Goal: Task Accomplishment & Management: Manage account settings

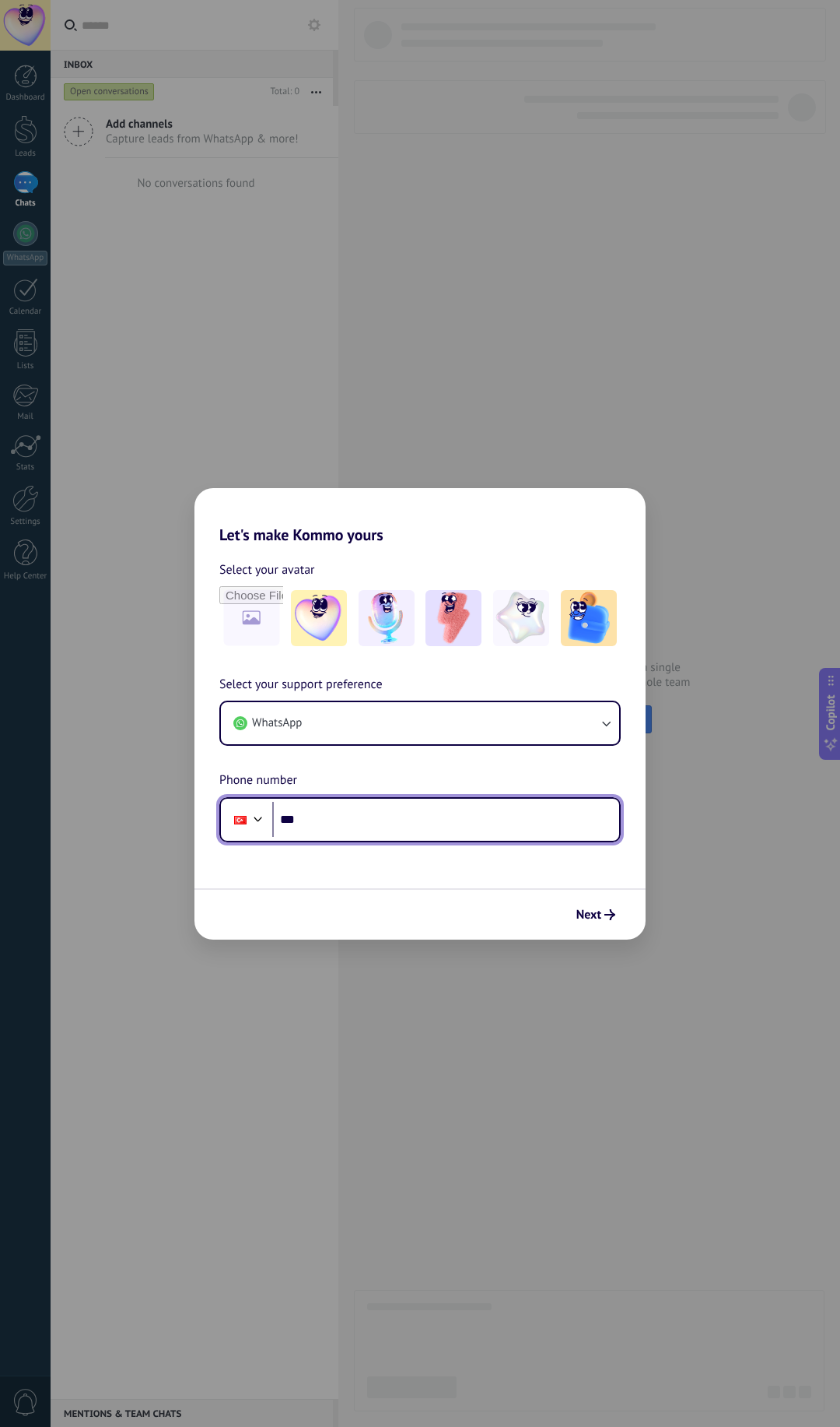
click at [340, 821] on input "***" at bounding box center [445, 819] width 347 height 36
type input "**********"
click at [585, 918] on span "Next" at bounding box center [589, 914] width 25 height 11
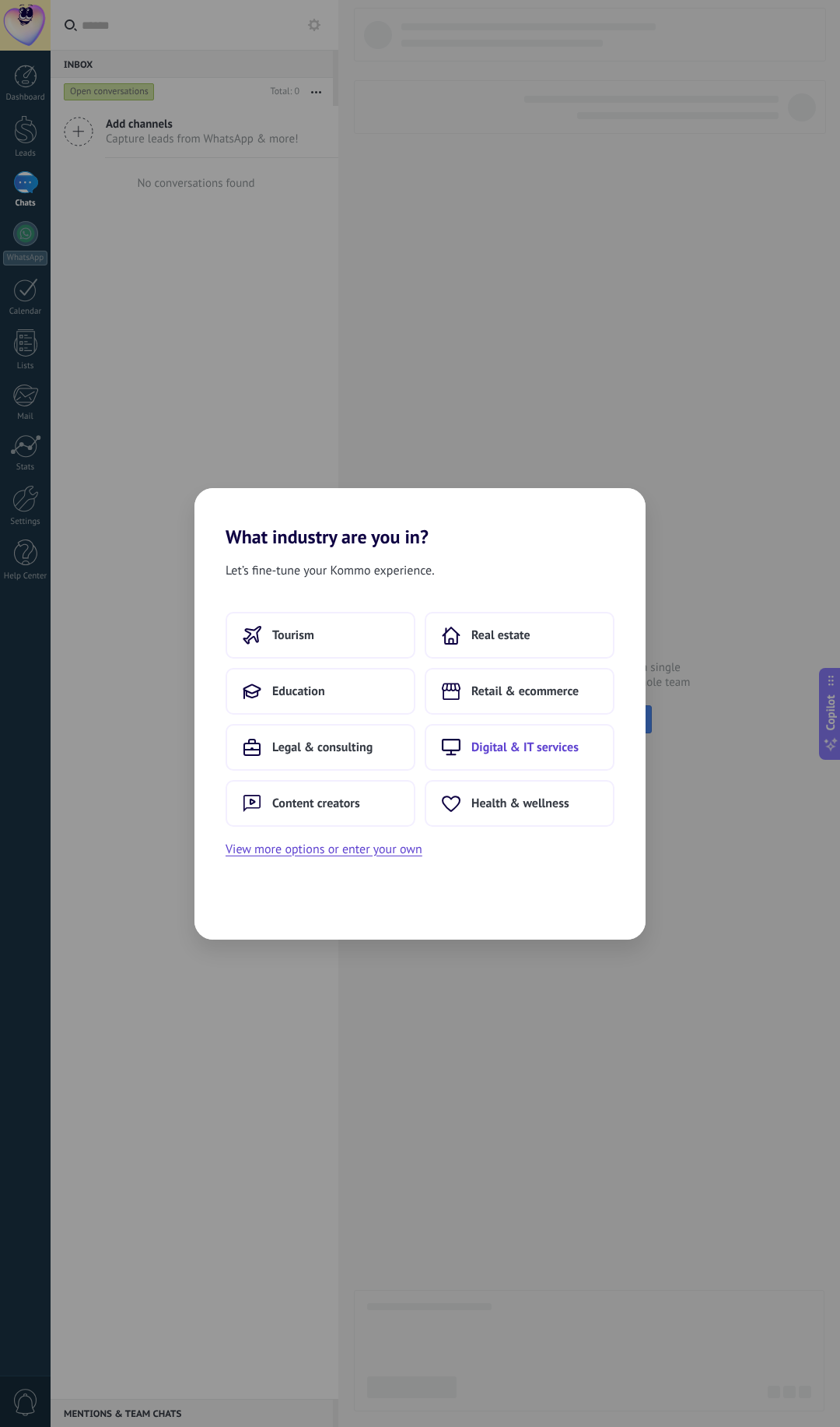
click at [515, 755] on button "Digital & IT services" at bounding box center [519, 747] width 190 height 47
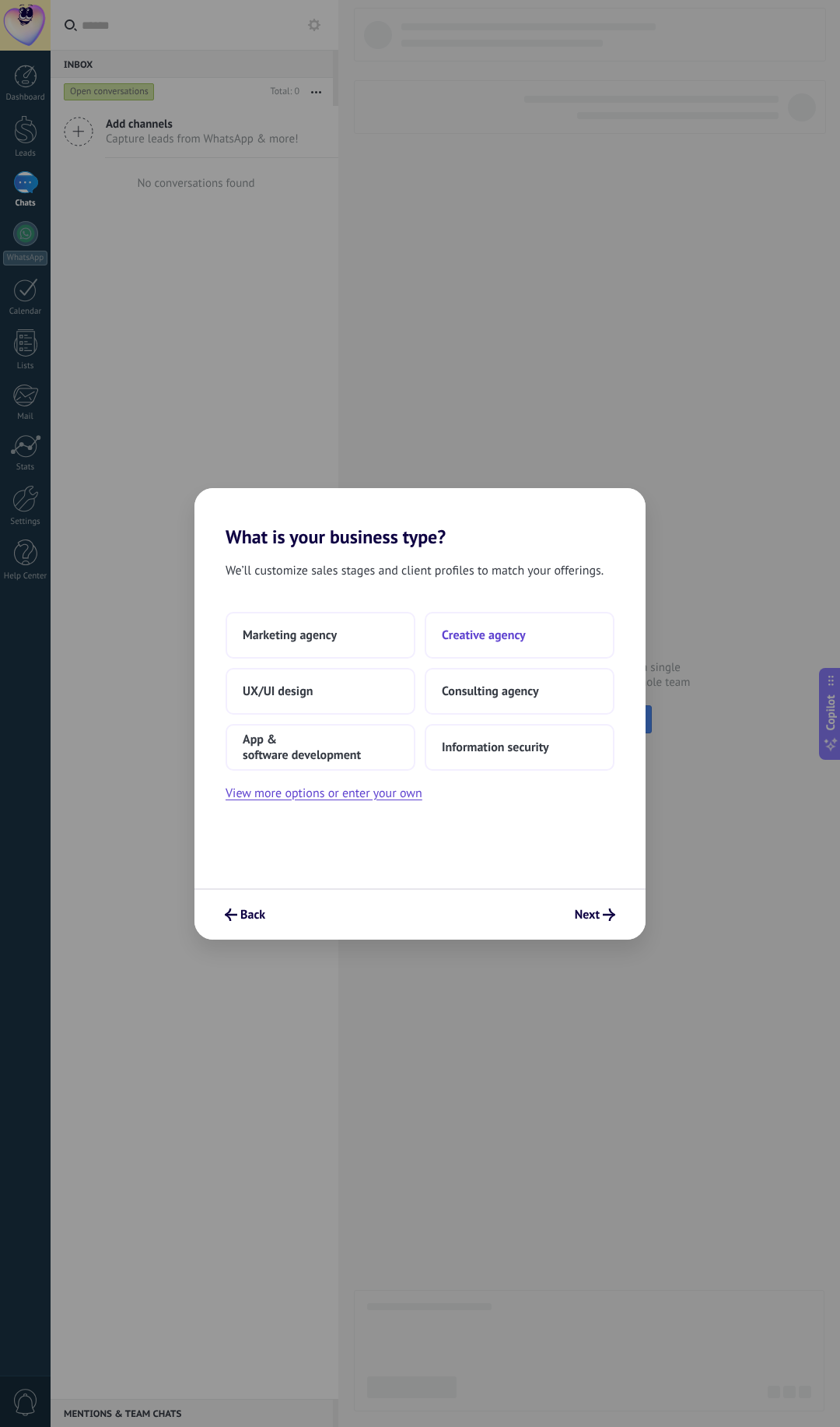
click at [483, 634] on span "Creative agency" at bounding box center [484, 635] width 84 height 16
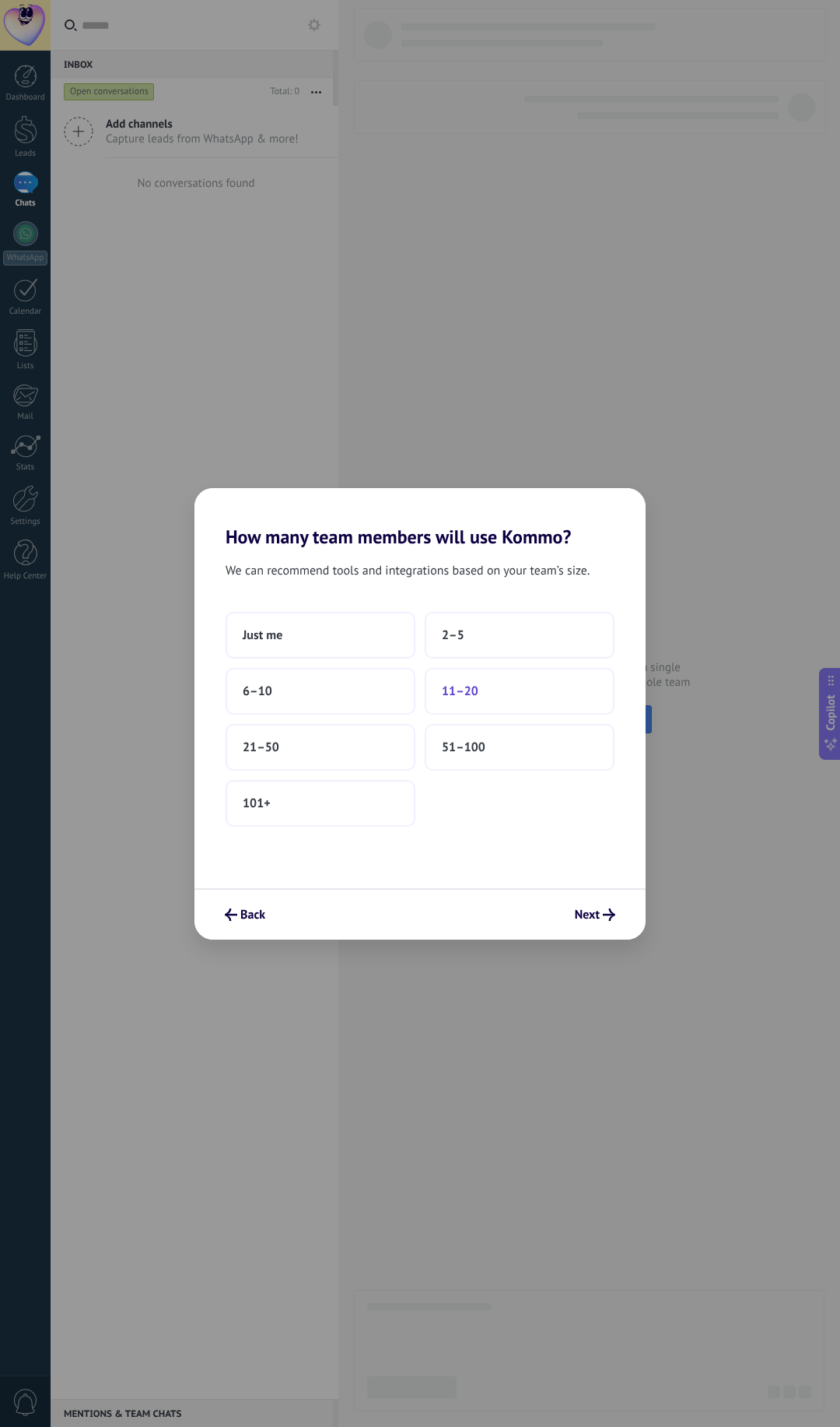
click at [456, 696] on span "11–20" at bounding box center [461, 692] width 37 height 16
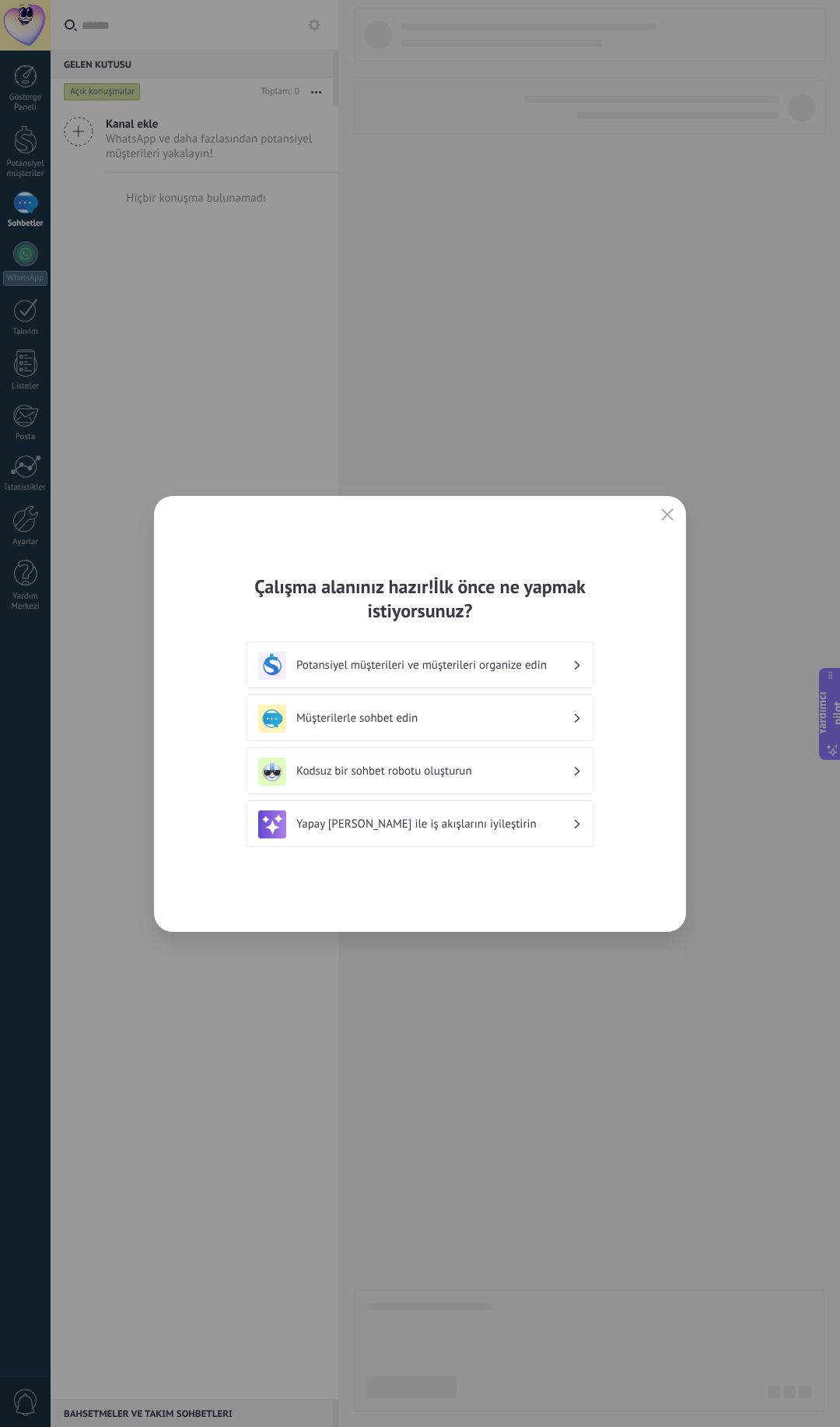
click at [375, 711] on font "Müşterilerle sohbet edin" at bounding box center [357, 718] width 122 height 15
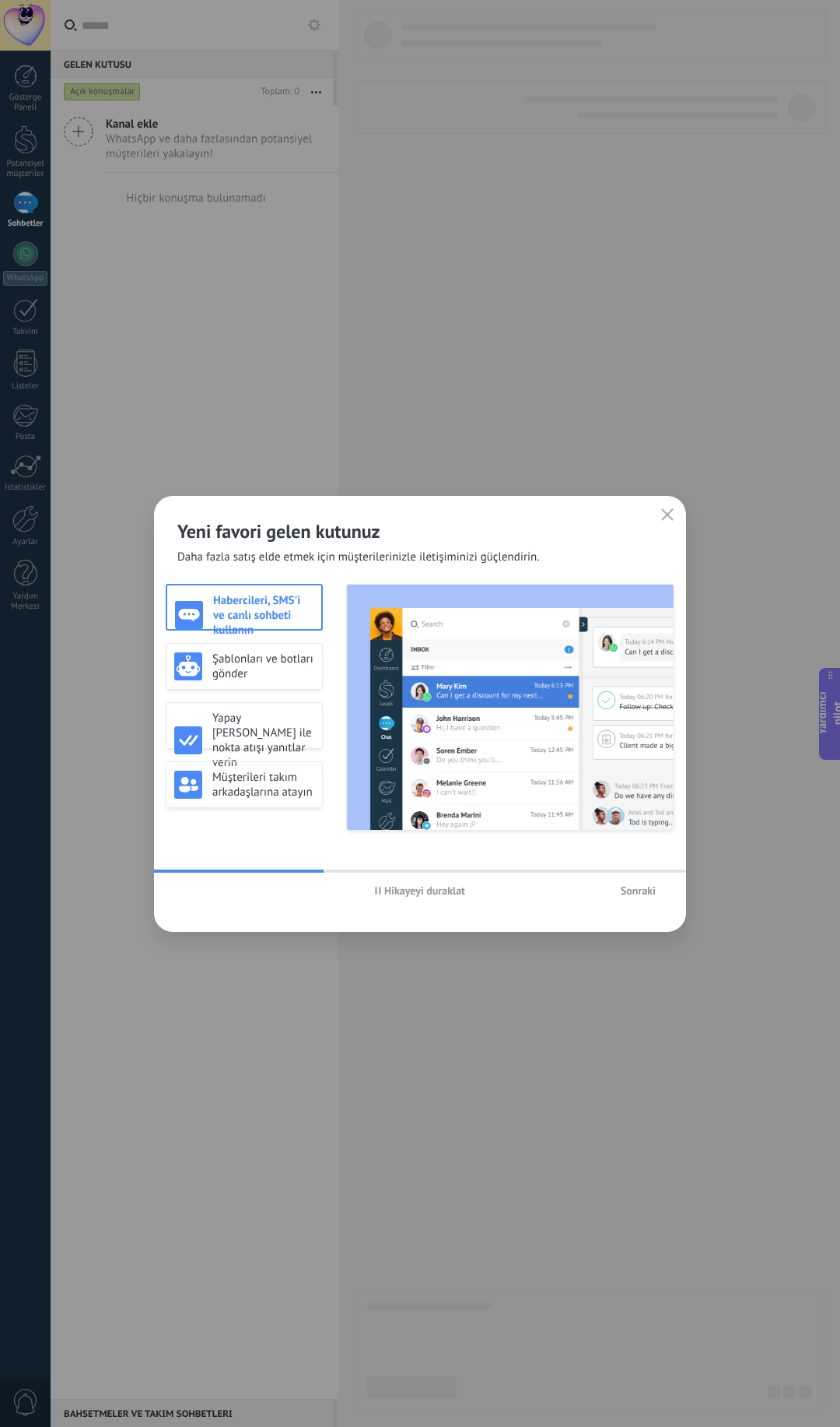
click at [633, 891] on font "Sonraki" at bounding box center [639, 891] width 35 height 14
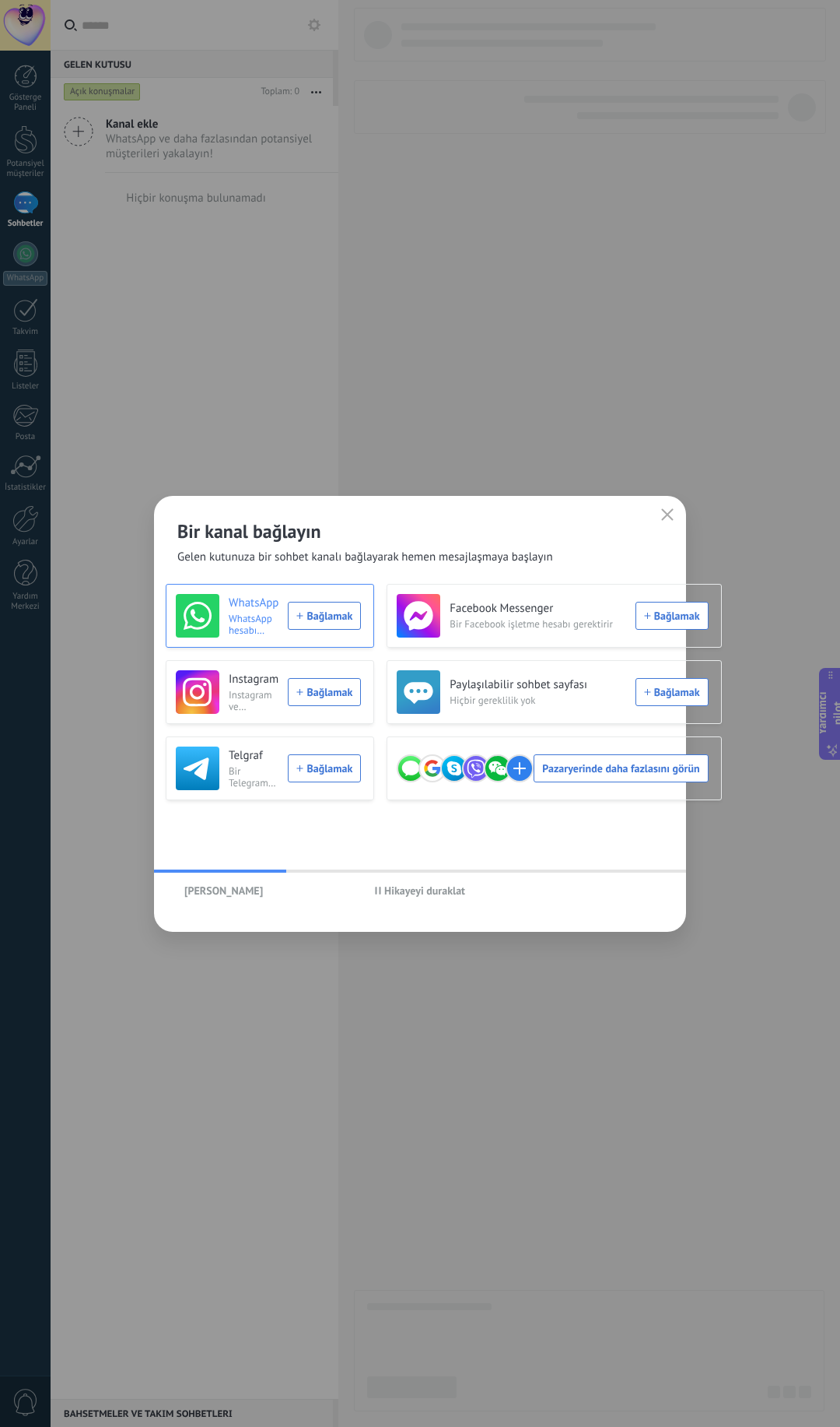
click at [321, 617] on div "WhatsApp WhatsApp hesabı gerektirir Bağlamak" at bounding box center [268, 615] width 185 height 44
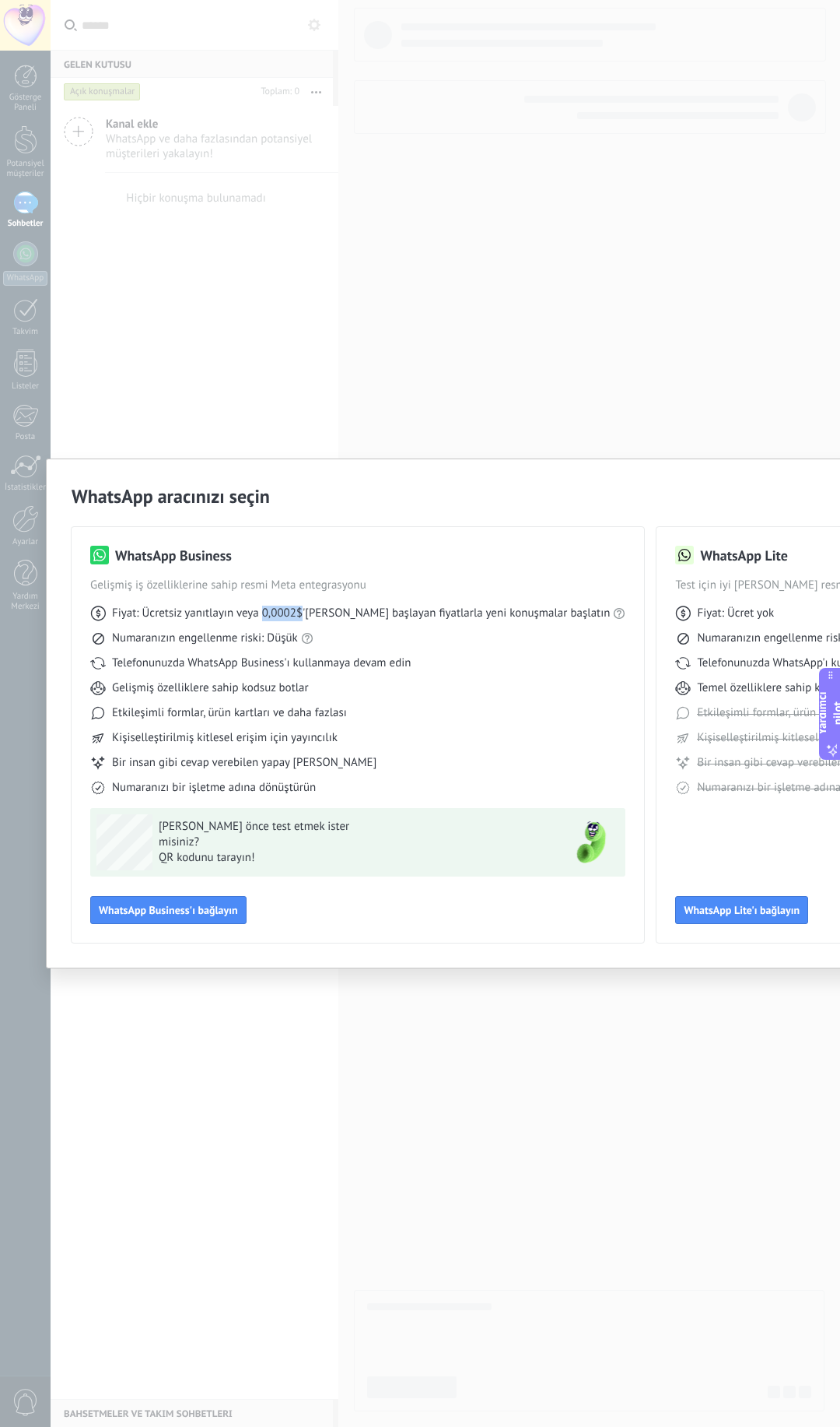
drag, startPoint x: 261, startPoint y: 614, endPoint x: 302, endPoint y: 617, distance: 41.1
click at [302, 617] on font "Fiyat: Ücretsiz yanıtlayın veya 0,0002$'[PERSON_NAME] başlayan fiyatlarla yeni …" at bounding box center [361, 613] width 498 height 15
click at [182, 911] on font "WhatsApp Business'ı bağlayın" at bounding box center [168, 910] width 139 height 14
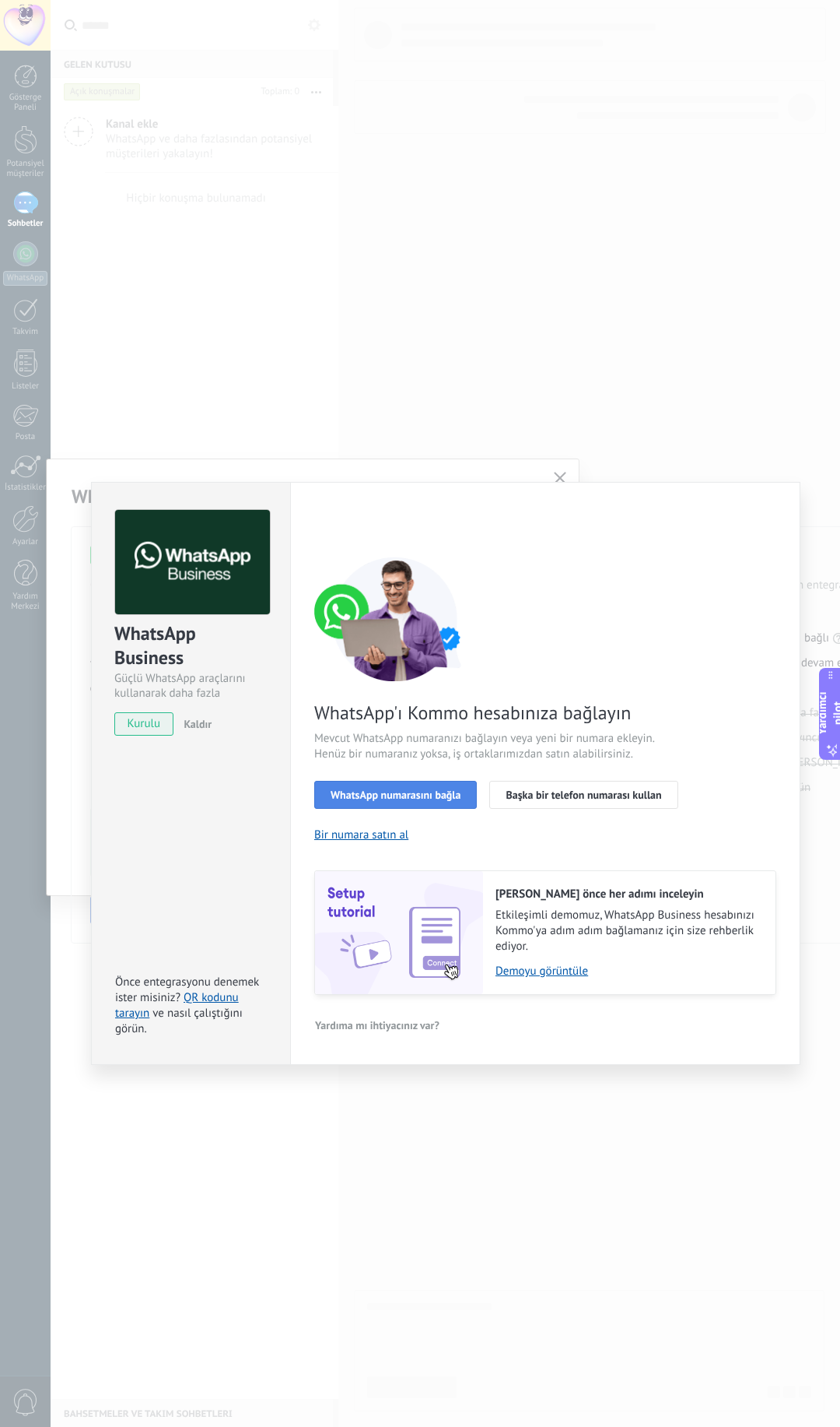
click at [428, 799] on font "WhatsApp numarasını bağla" at bounding box center [395, 795] width 130 height 14
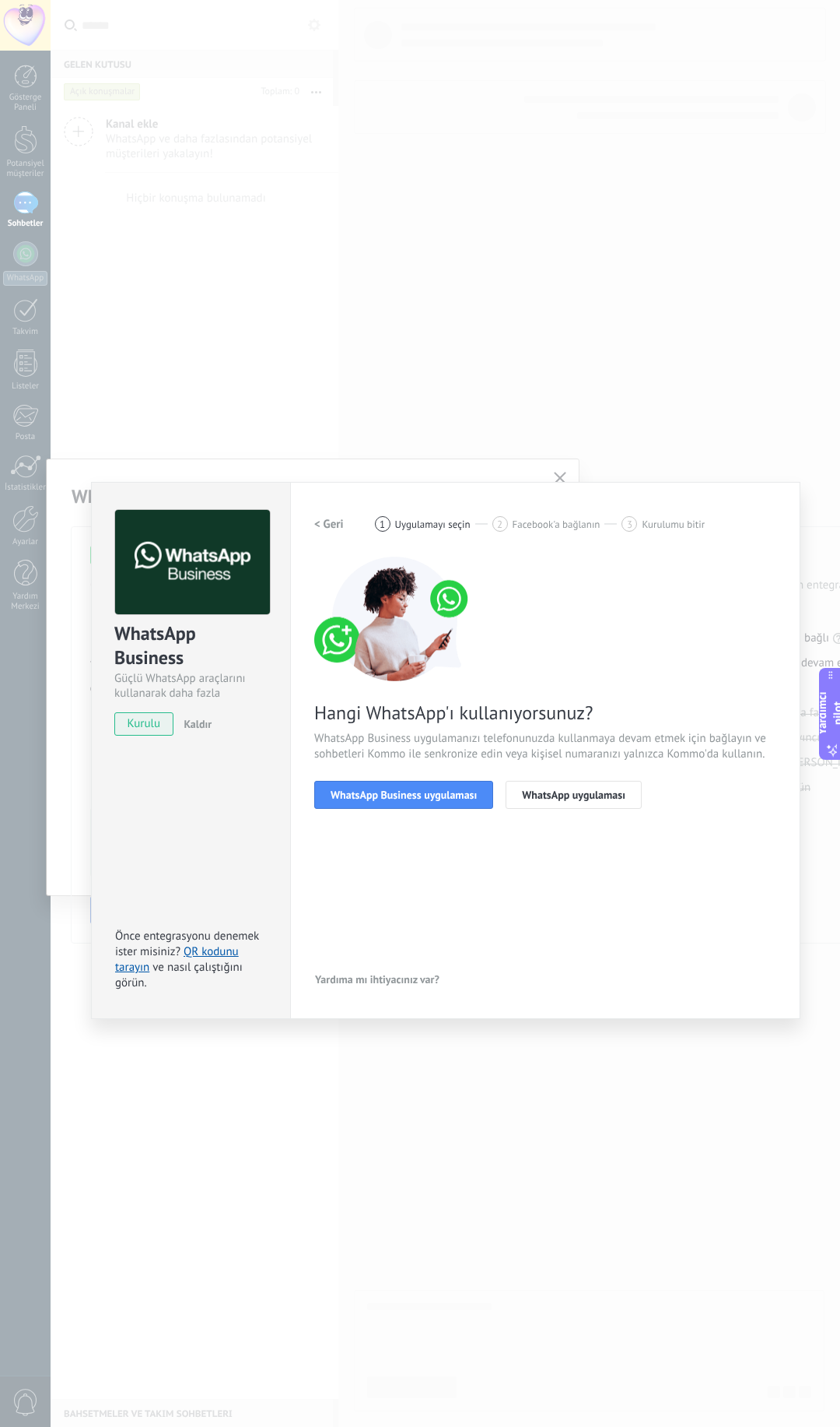
click at [428, 799] on font "WhatsApp Business uygulaması" at bounding box center [404, 795] width 146 height 14
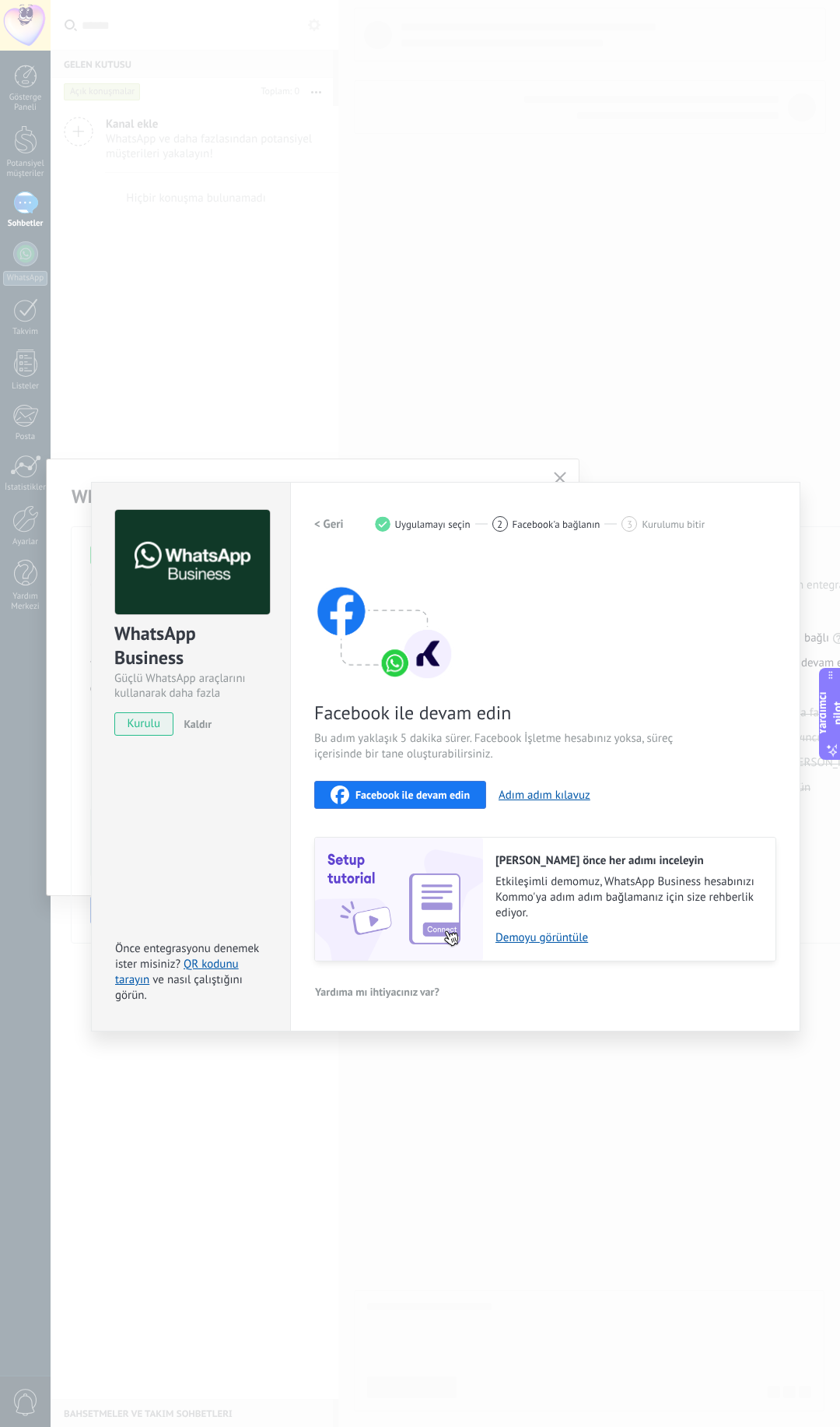
click at [394, 667] on img at bounding box center [384, 618] width 140 height 125
click at [423, 664] on img at bounding box center [384, 618] width 140 height 125
click at [484, 712] on font "Facebook ile devam edin" at bounding box center [412, 712] width 196 height 24
click at [414, 747] on font "Bu adım yaklaşık 5 dakika sürer. Facebook İşletme hesabınız yoksa, süreç içeris…" at bounding box center [493, 746] width 359 height 30
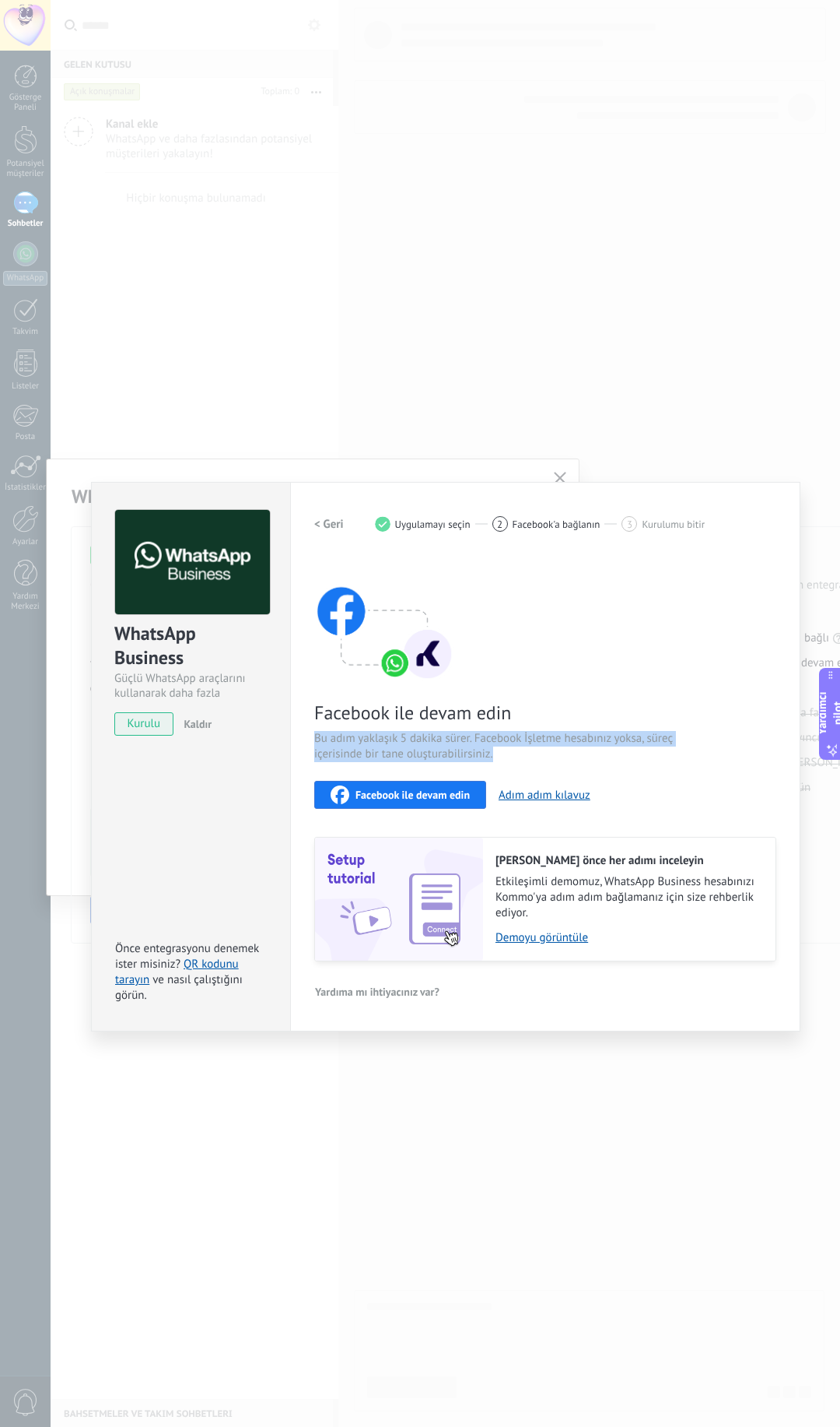
click at [414, 747] on font "Bu adım yaklaşık 5 dakika sürer. Facebook İşletme hesabınız yoksa, süreç içeris…" at bounding box center [493, 746] width 359 height 30
click at [438, 794] on font "Facebook ile devam edin" at bounding box center [413, 795] width 115 height 14
click at [523, 1159] on div "WhatsApp Business Güçlü WhatsApp araçlarını kullanarak daha fazla potansiyel mü…" at bounding box center [445, 713] width 790 height 1427
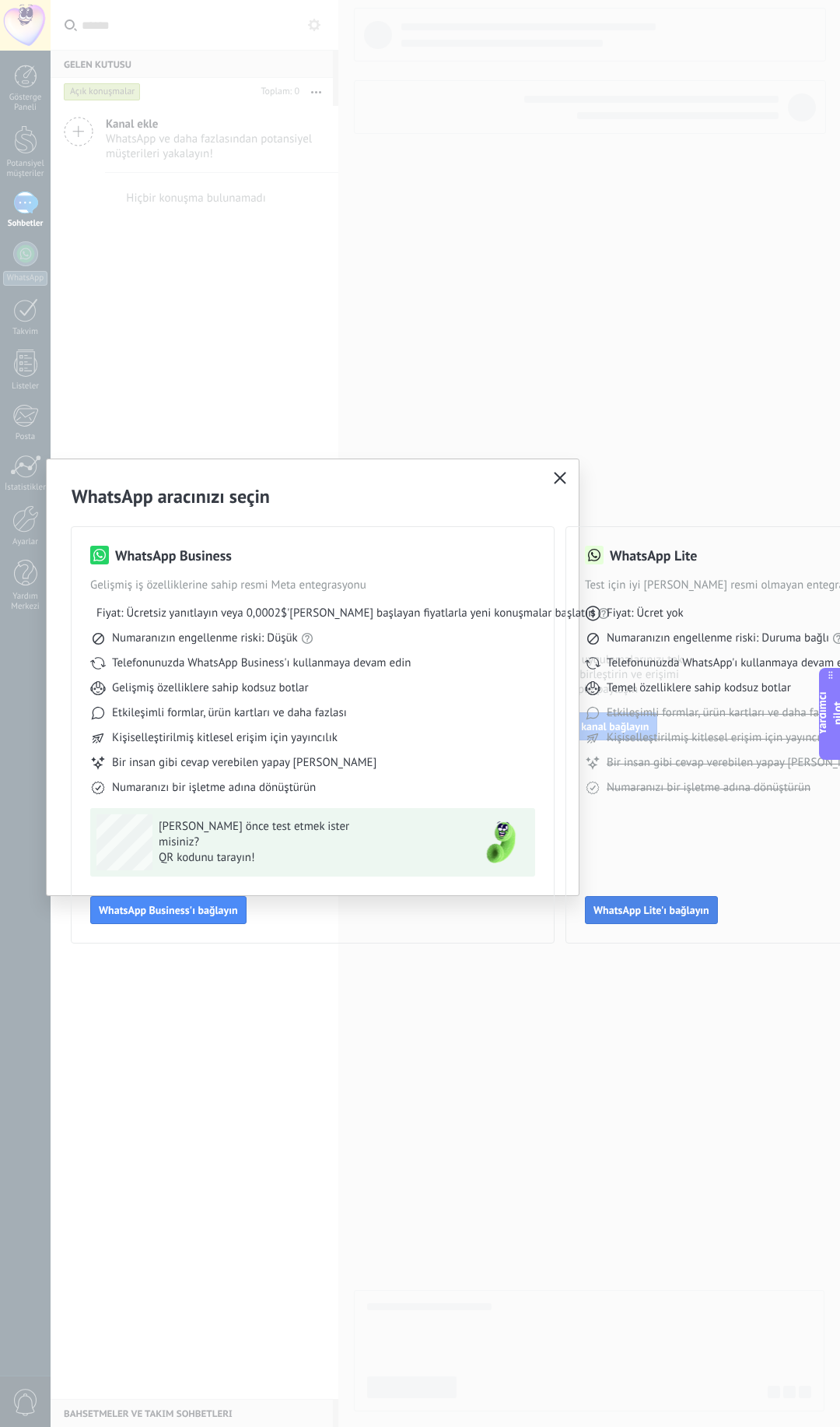
click at [672, 910] on font "WhatsApp Lite'ı bağlayın" at bounding box center [651, 910] width 116 height 14
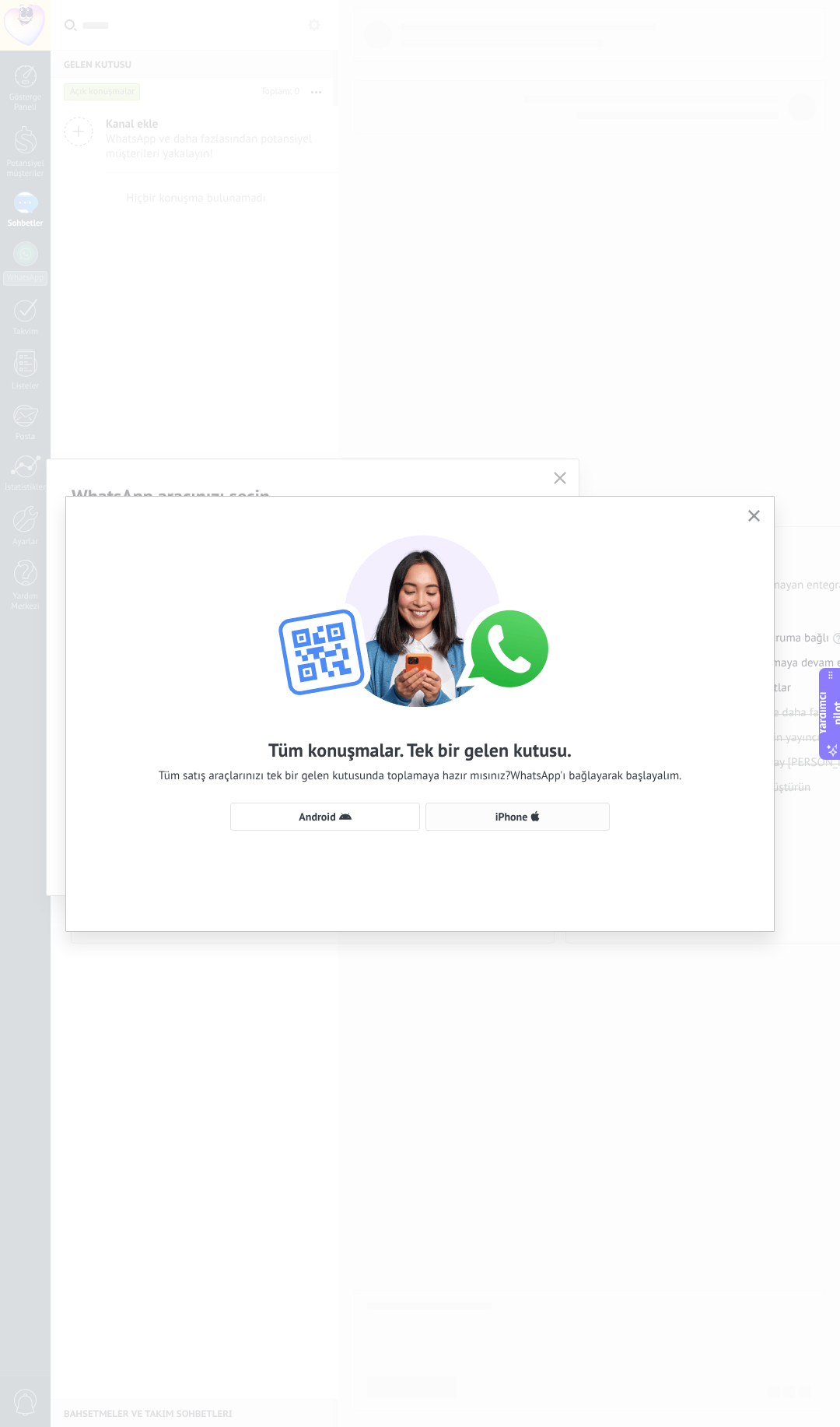
click at [508, 817] on font "iPhone" at bounding box center [511, 817] width 33 height 14
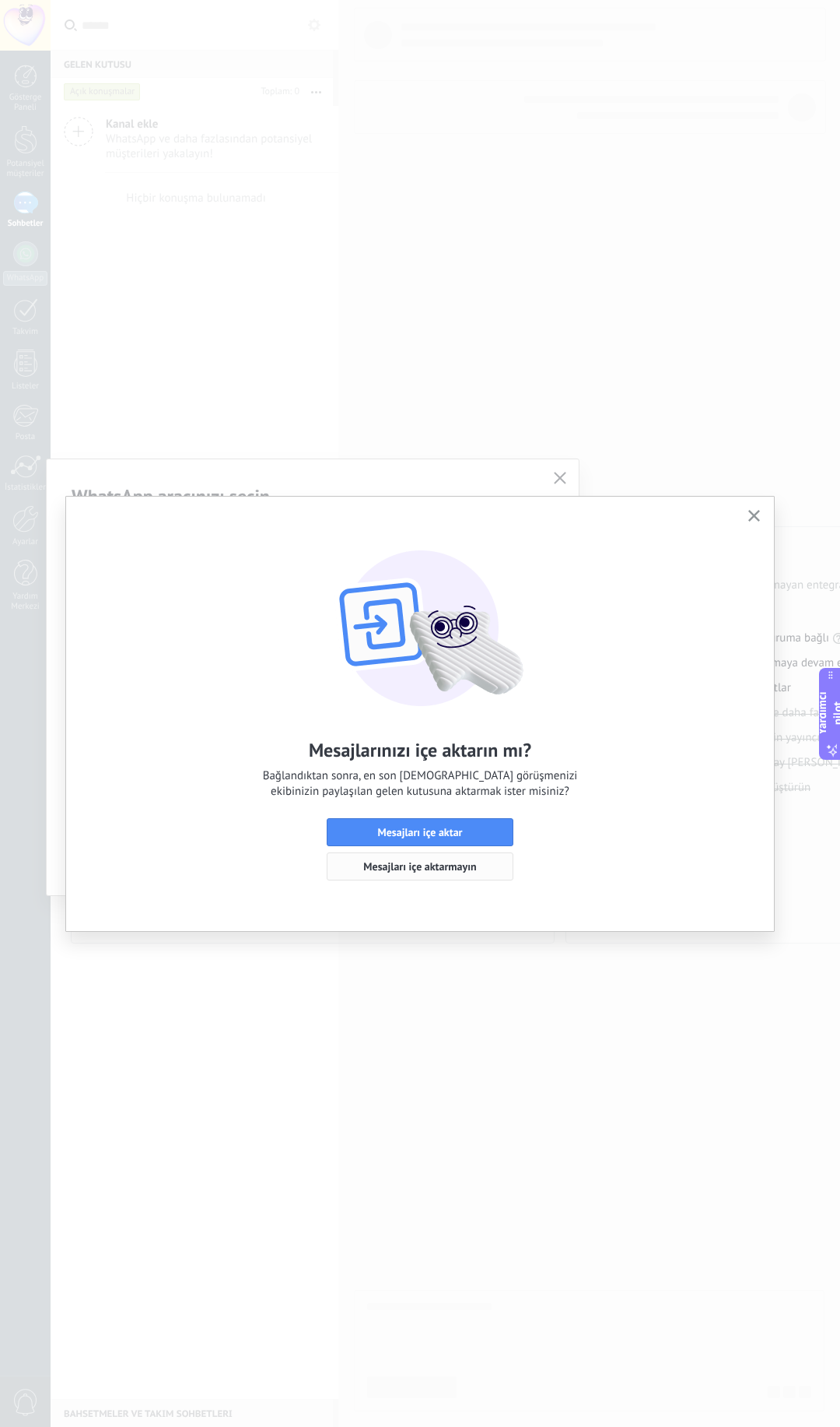
click at [421, 868] on font "Mesajları içe aktarmayın" at bounding box center [420, 867] width 113 height 14
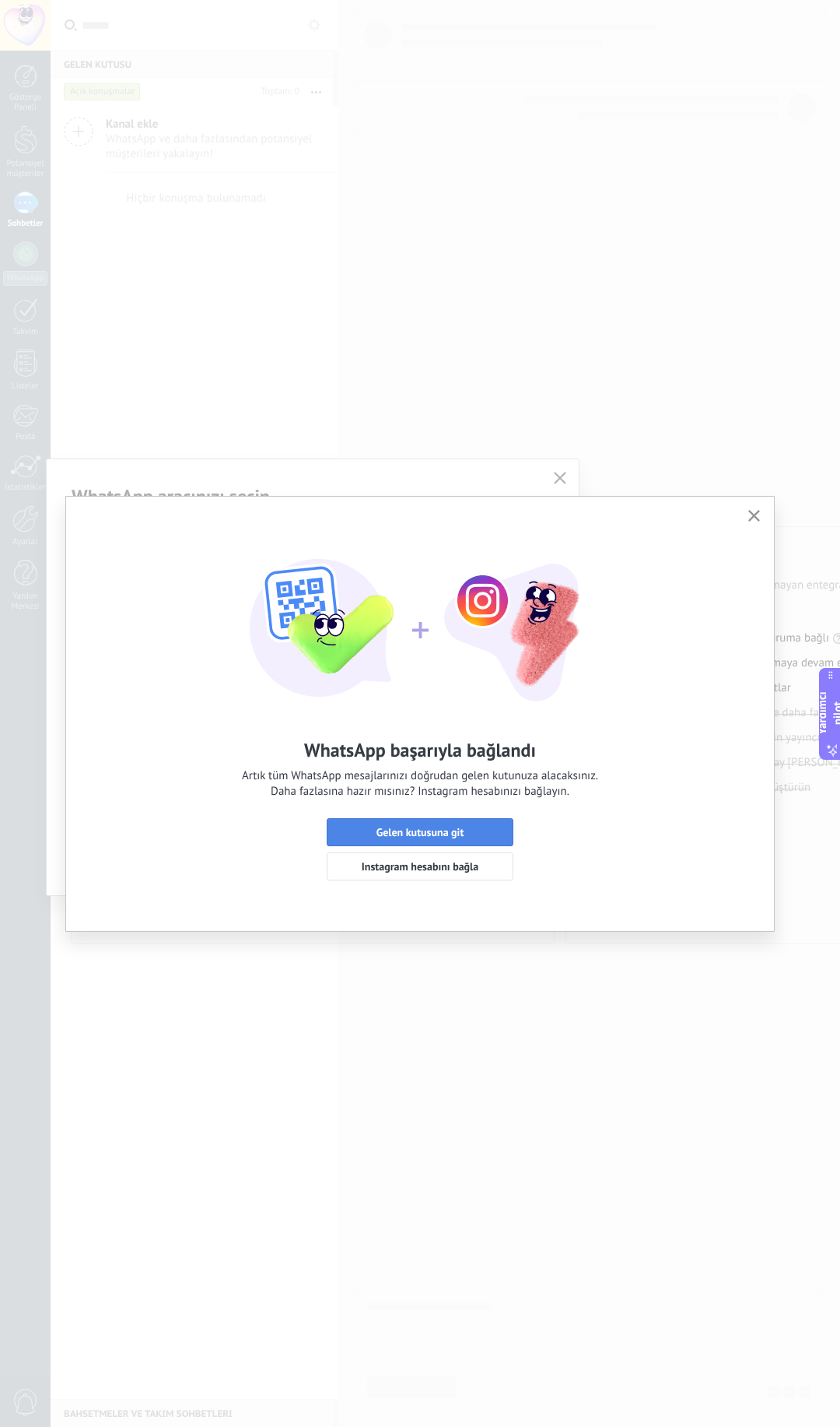
click at [436, 831] on font "Gelen kutusuna git" at bounding box center [420, 832] width 88 height 14
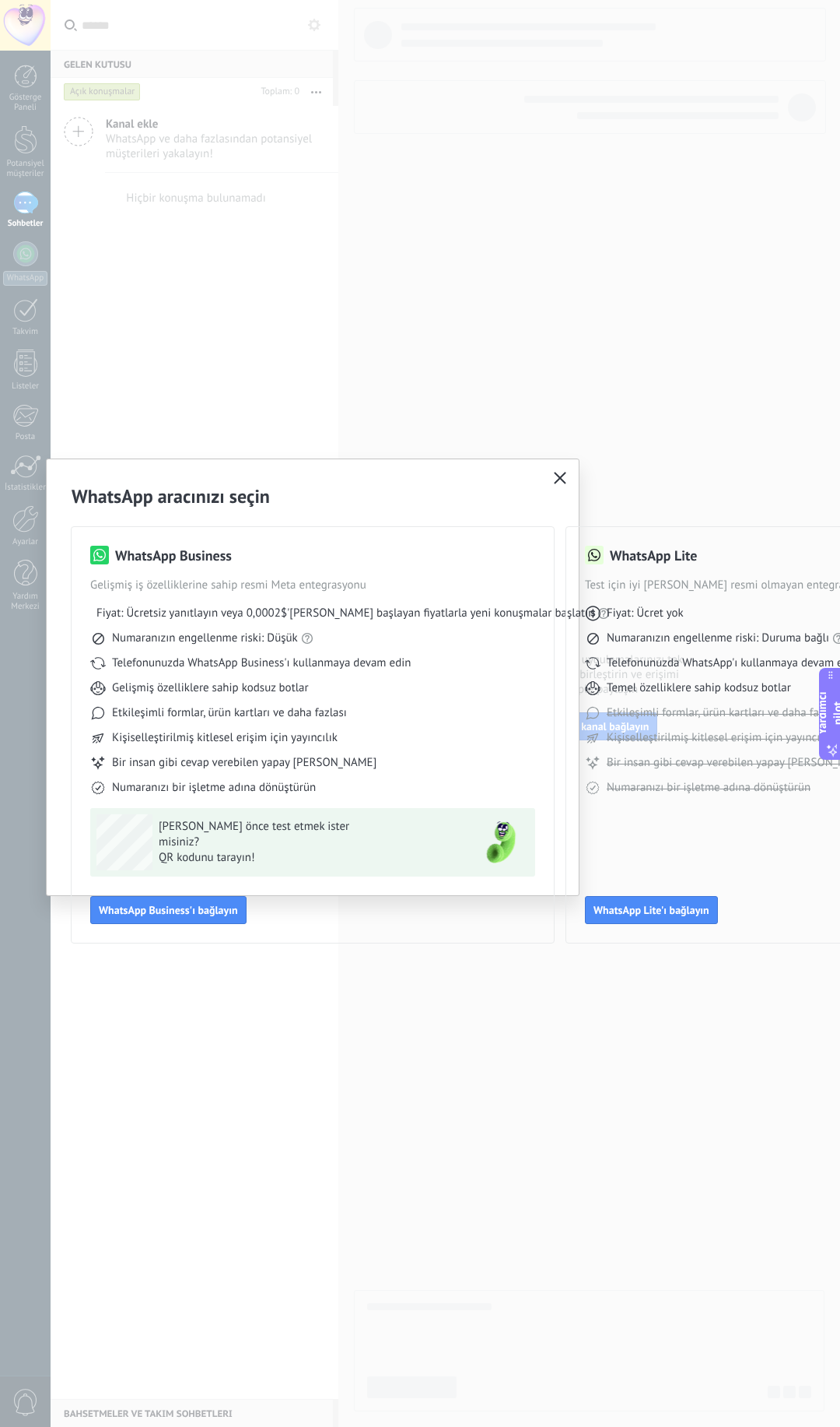
click at [555, 481] on icon "button" at bounding box center [560, 478] width 13 height 13
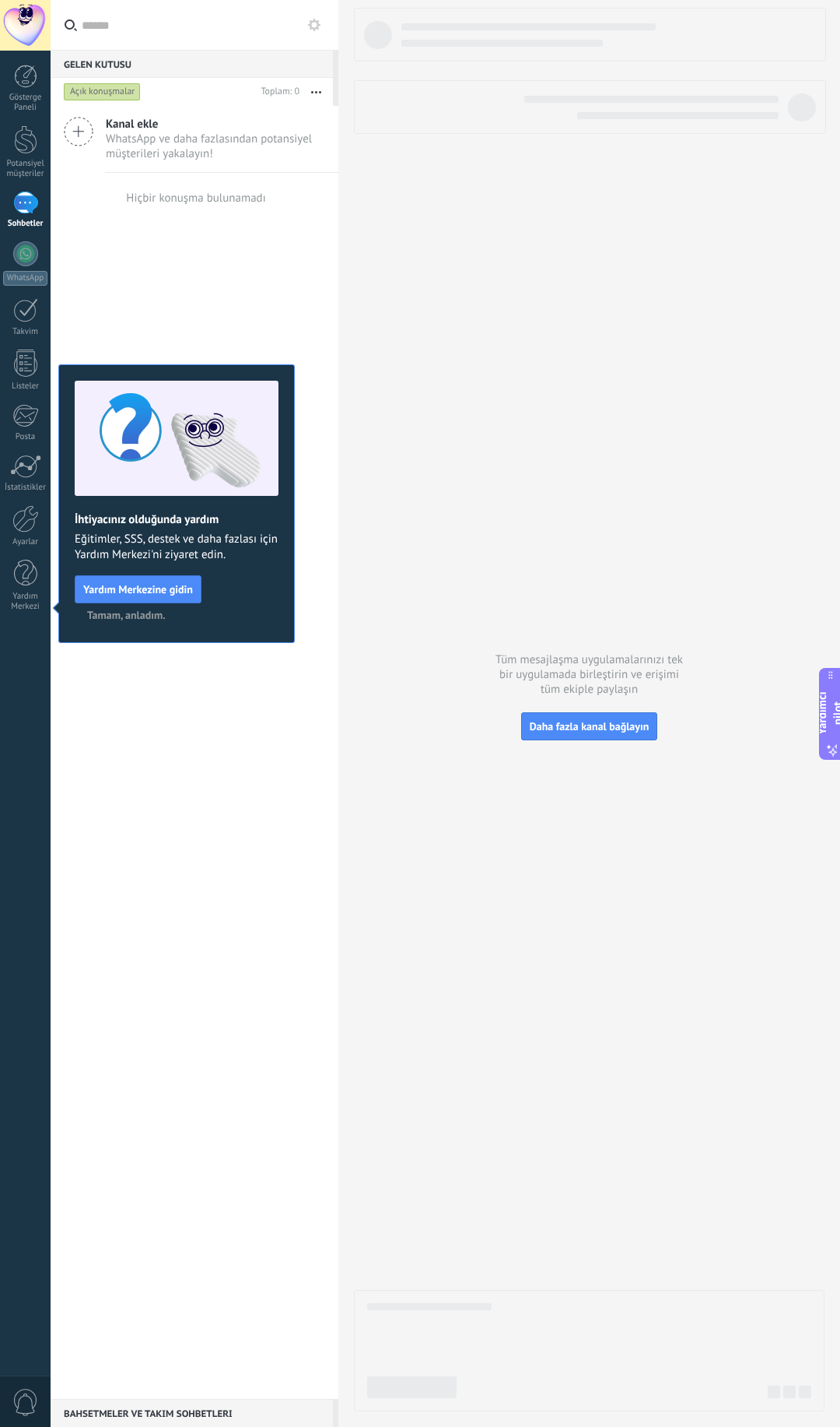
click at [175, 267] on div "Kanal ekle WhatsApp ve daha fazlasından potansiyel müşterileri yakalayın! Hiçbi…" at bounding box center [195, 752] width 288 height 1293
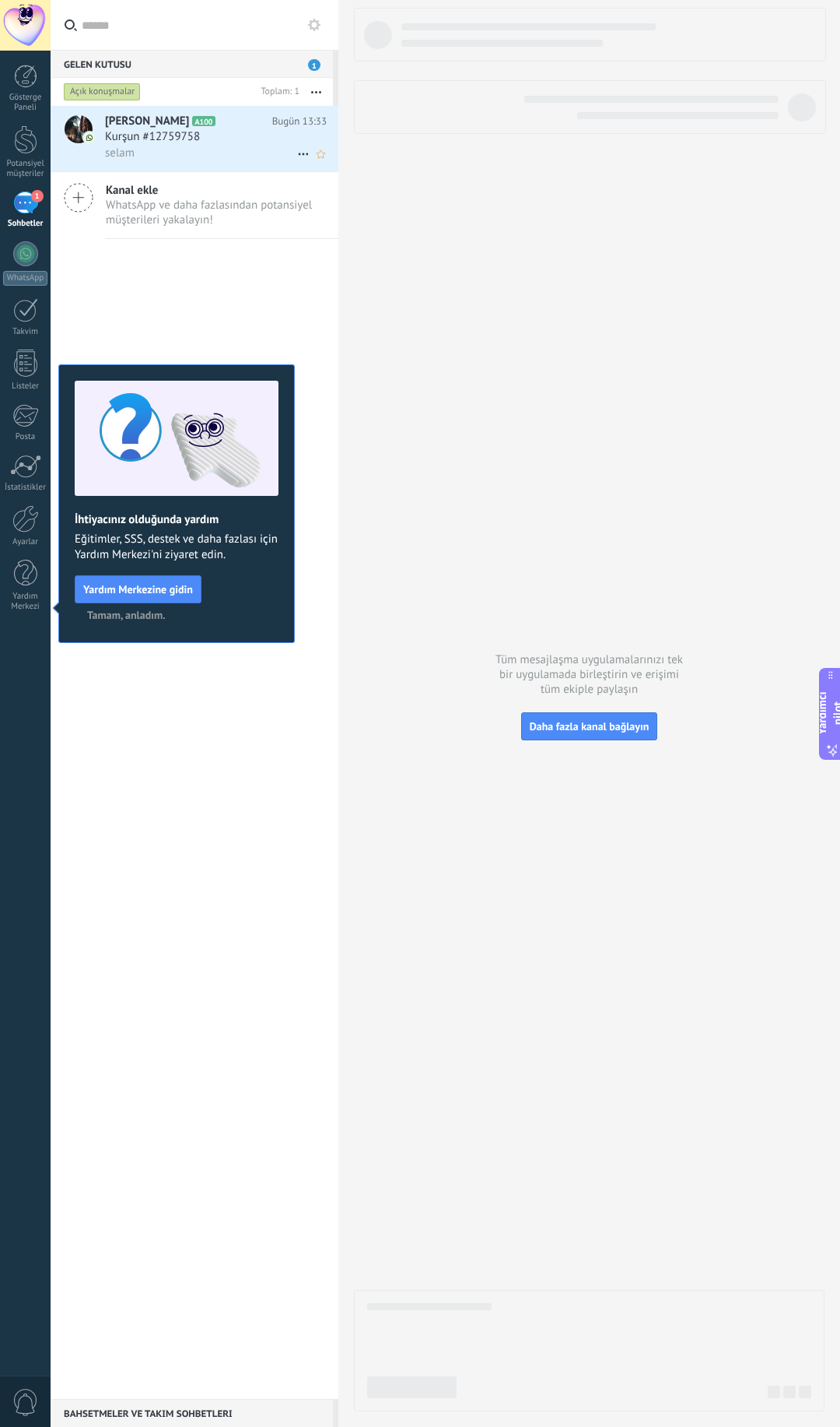
click at [173, 139] on font "Kurşun #12759758" at bounding box center [152, 136] width 95 height 15
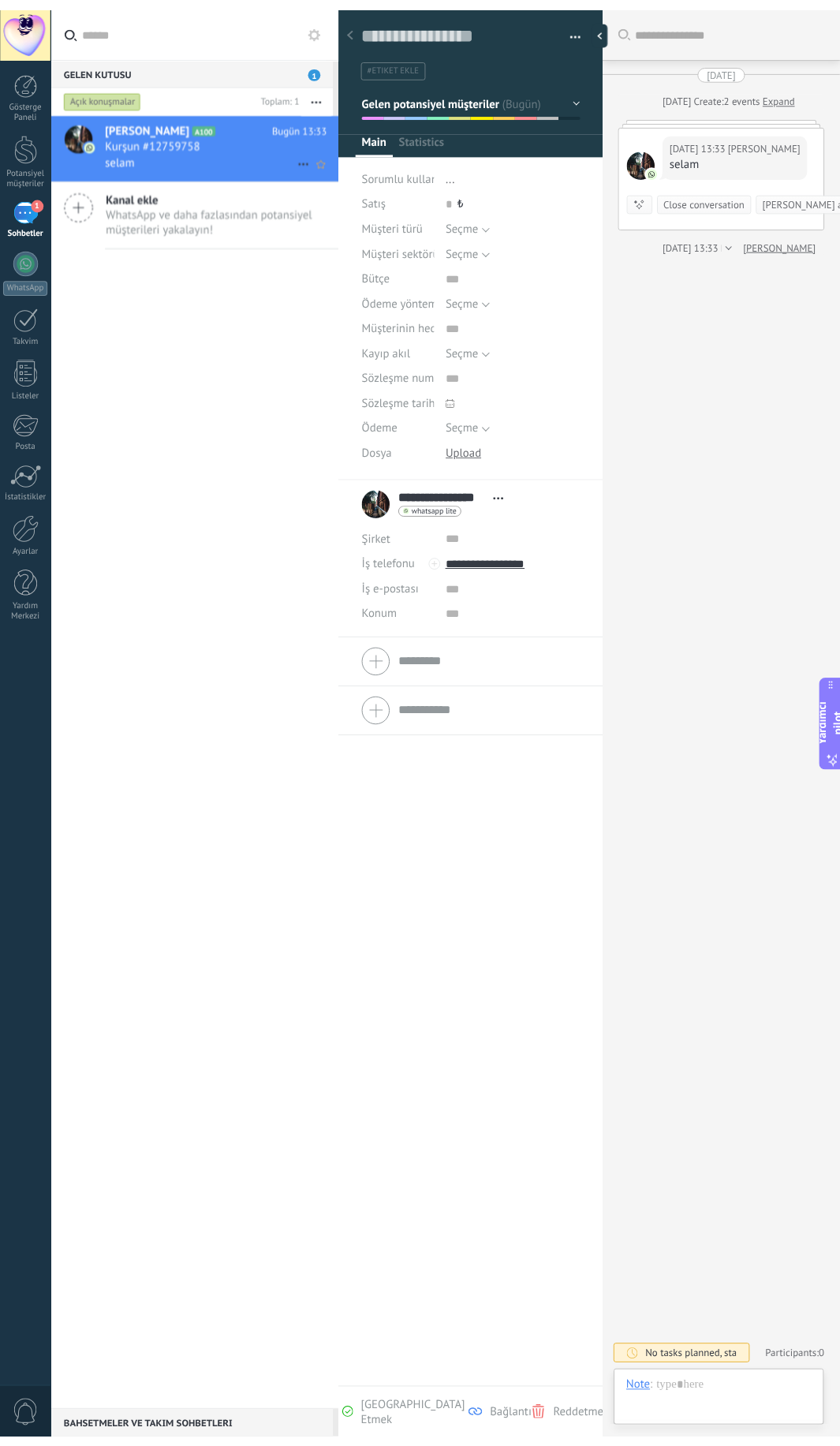
scroll to position [23, 0]
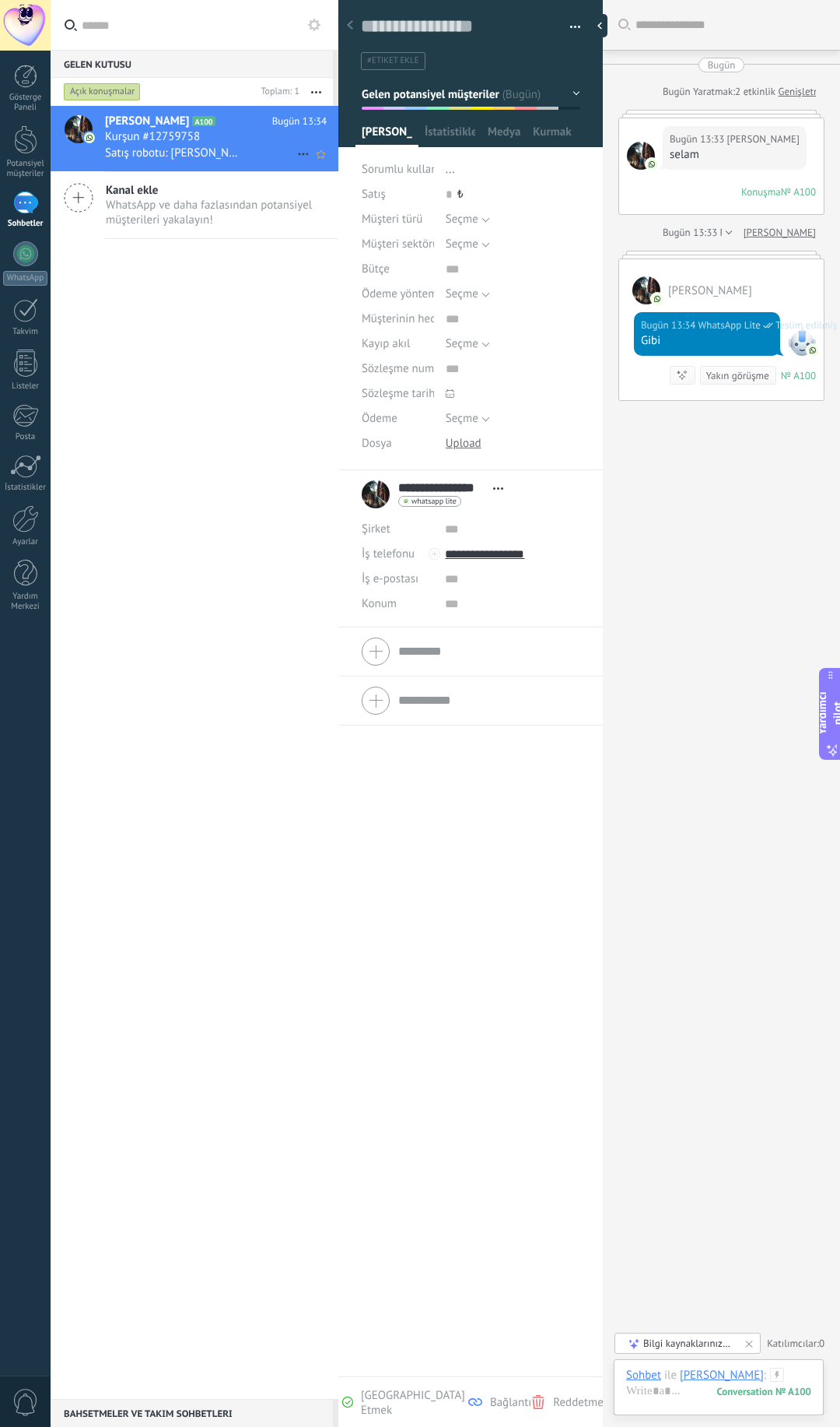
click at [733, 430] on div "Search Load more Bugün Bugün Yaratmak: 2 etkinlik Genişletmek Bugün 13:33 [PERS…" at bounding box center [721, 713] width 237 height 1427
click at [762, 470] on div "Search Load more Bugün Bugün Yaratmak: 2 etkinlik Genişletmek Bugün 13:33 [PERS…" at bounding box center [721, 713] width 237 height 1427
click at [601, 24] on div at bounding box center [603, 25] width 23 height 23
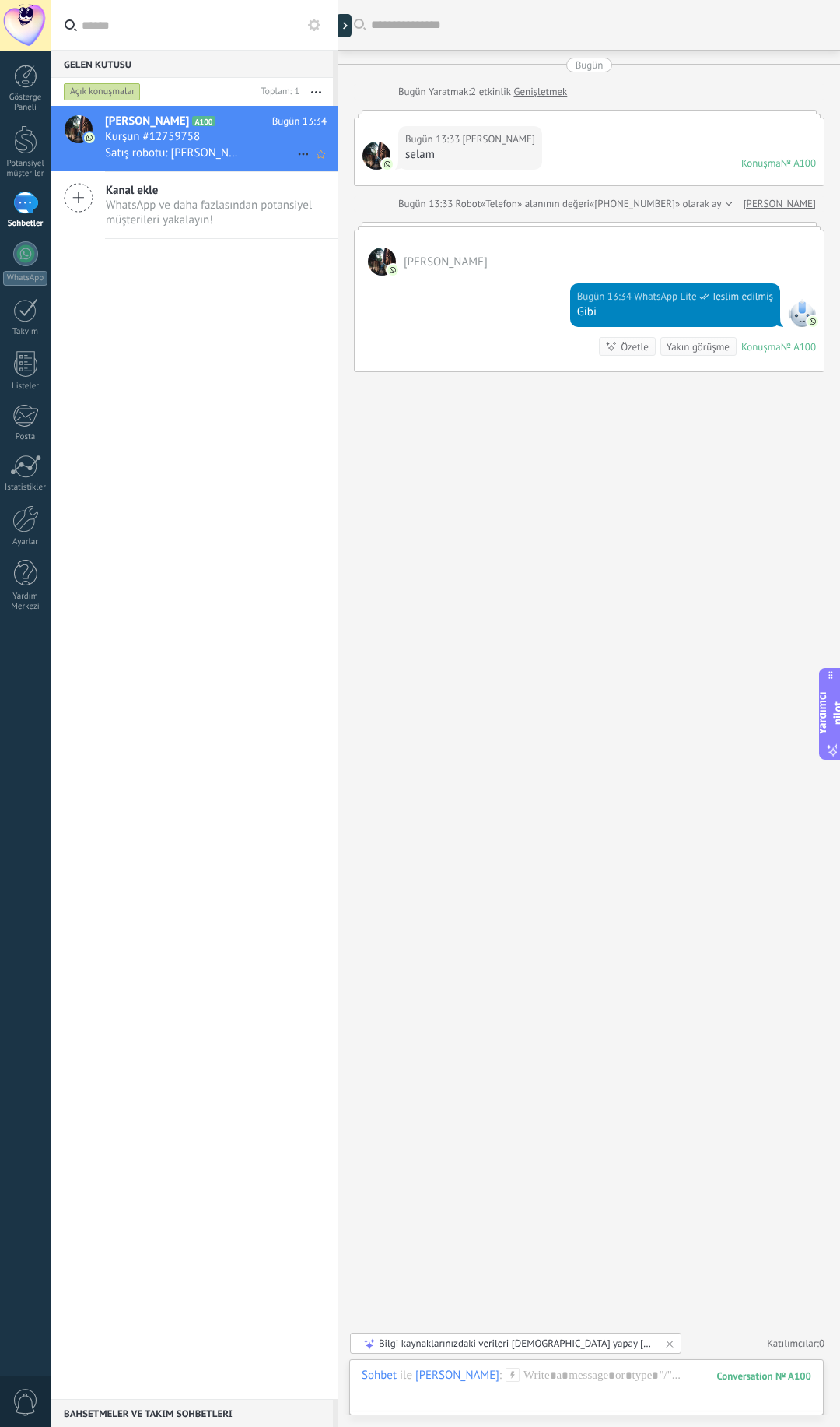
click at [698, 310] on div "Gibi" at bounding box center [675, 312] width 196 height 16
click at [733, 421] on div "Search Load more Bugün Bugün Yaratmak: 2 etkinlik Genişletmek Bugün 13:33 [PERS…" at bounding box center [589, 713] width 502 height 1427
click at [427, 259] on font "[PERSON_NAME]" at bounding box center [446, 262] width 84 height 15
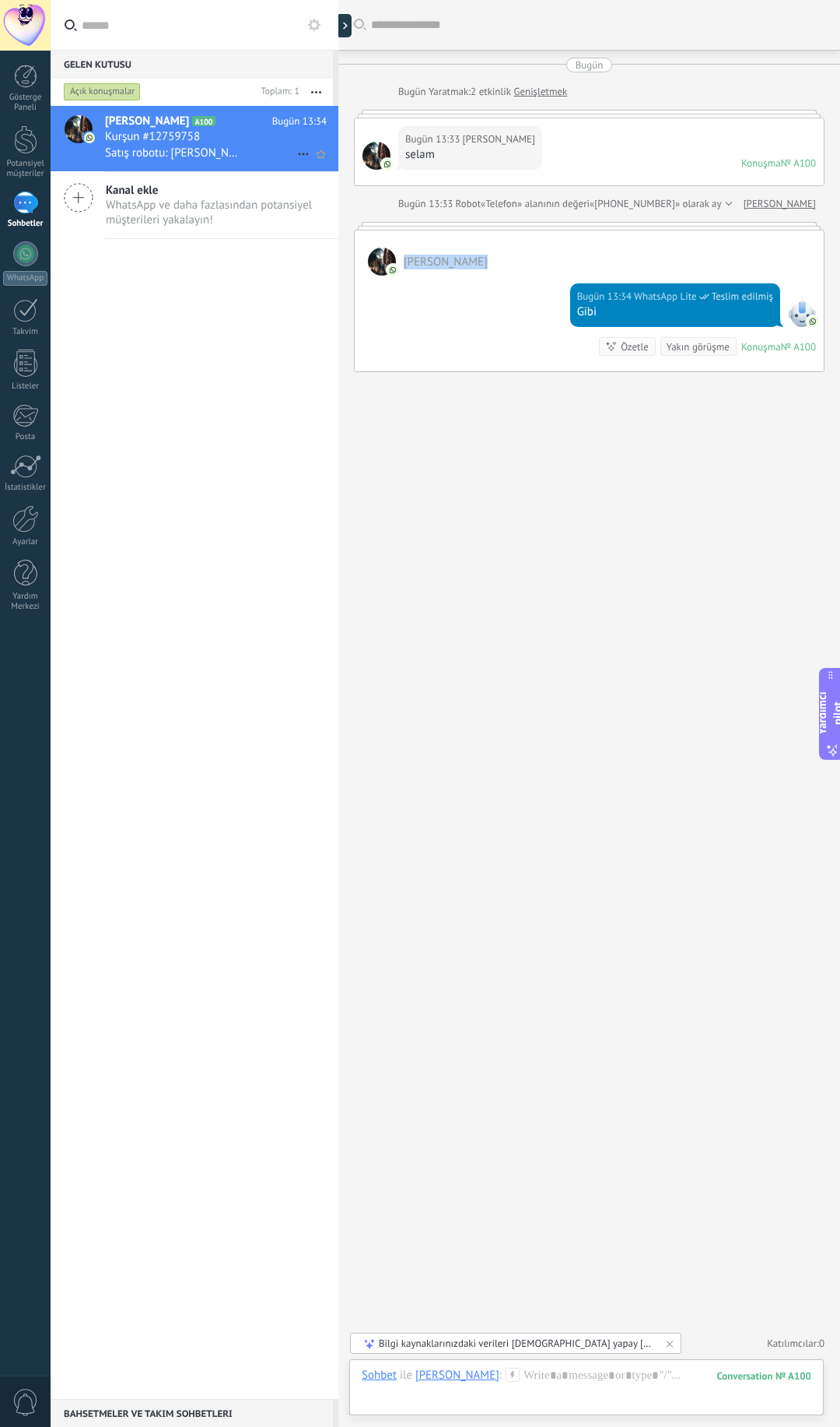
click at [799, 318] on div at bounding box center [802, 313] width 28 height 28
click at [730, 316] on div "Gibi" at bounding box center [675, 312] width 196 height 16
click at [553, 1382] on div at bounding box center [586, 1391] width 449 height 47
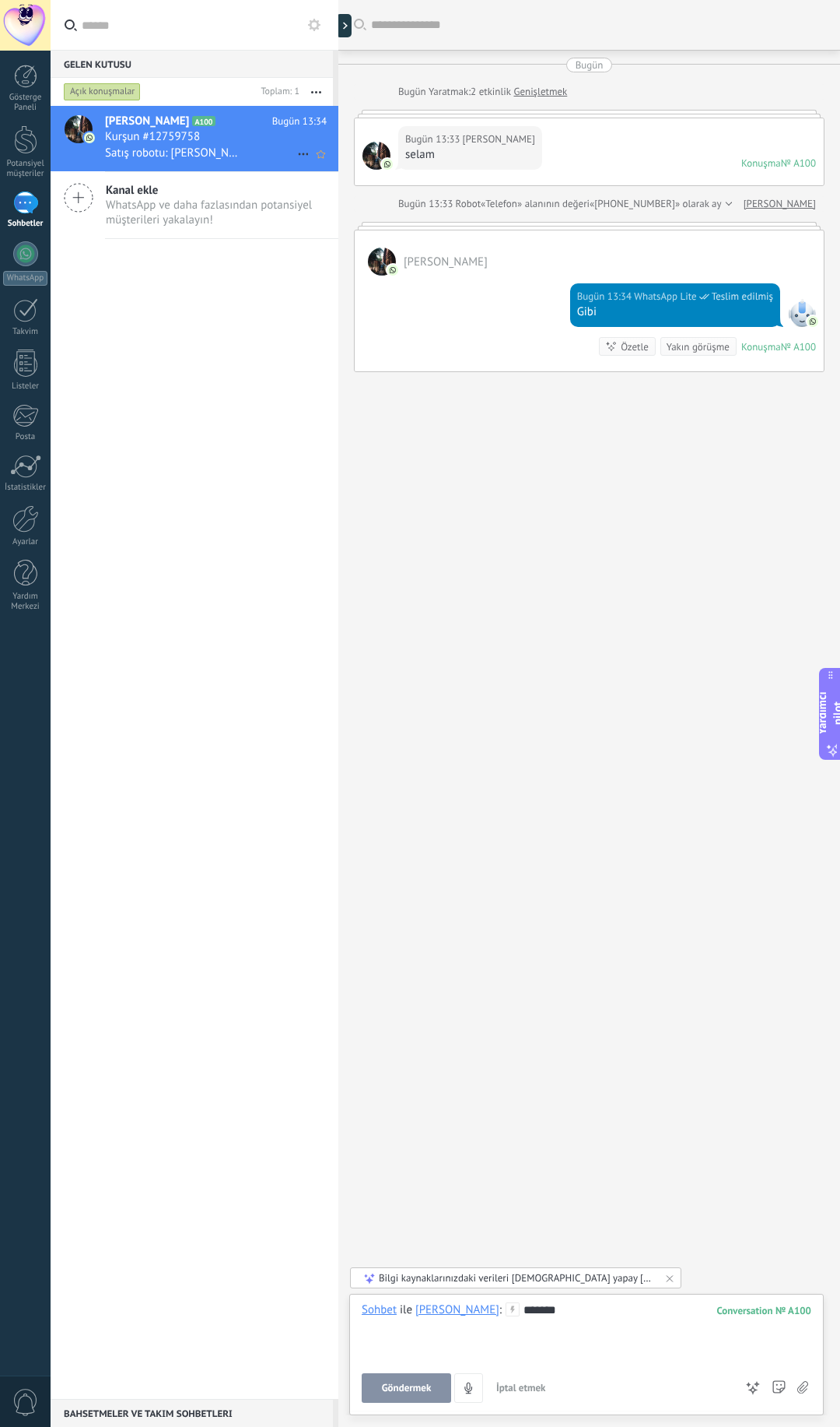
click at [410, 1383] on font "Göndermek" at bounding box center [406, 1387] width 50 height 14
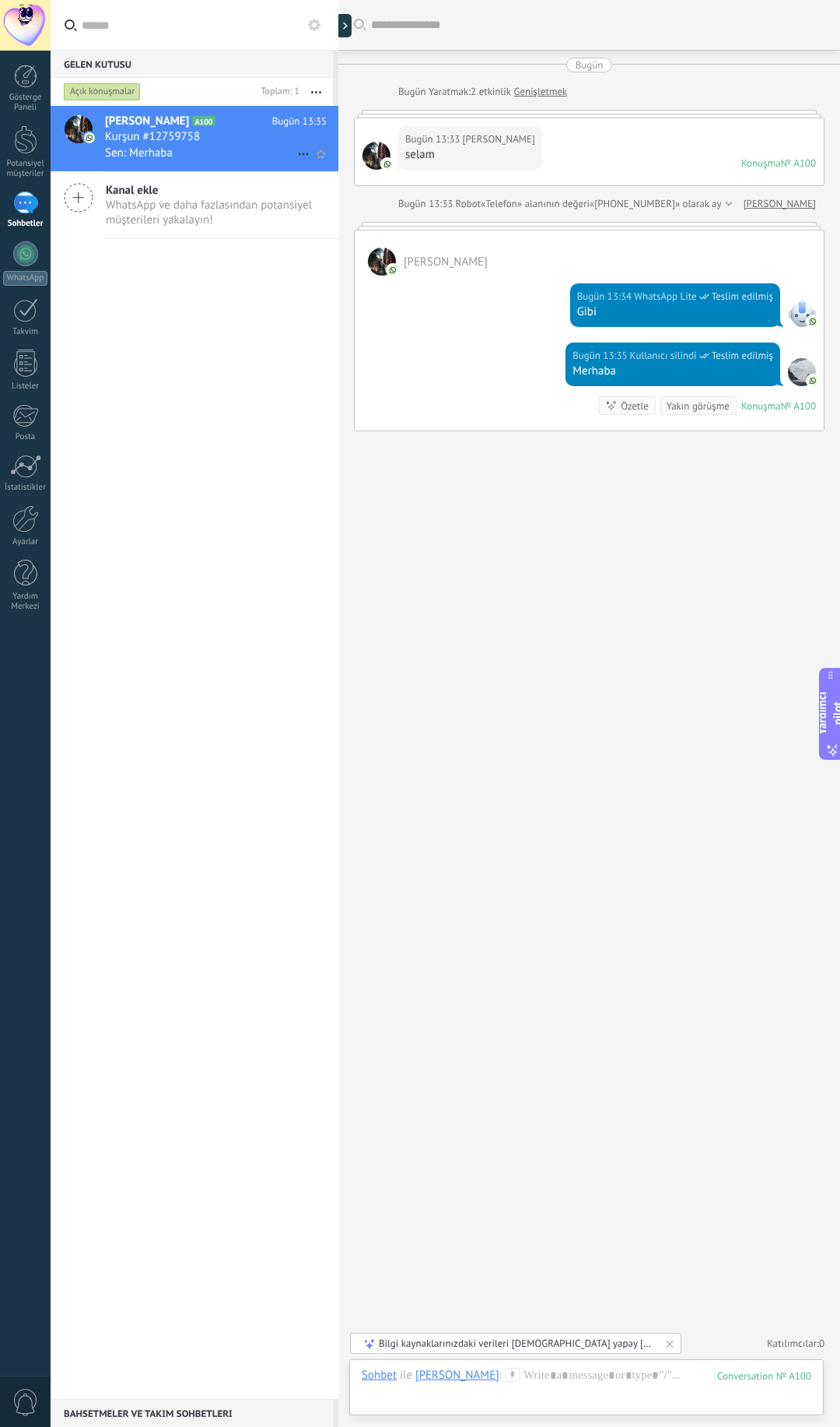
click at [426, 232] on div "[PERSON_NAME]" at bounding box center [589, 253] width 469 height 45
click at [605, 314] on font "Gibi" at bounding box center [613, 311] width 19 height 15
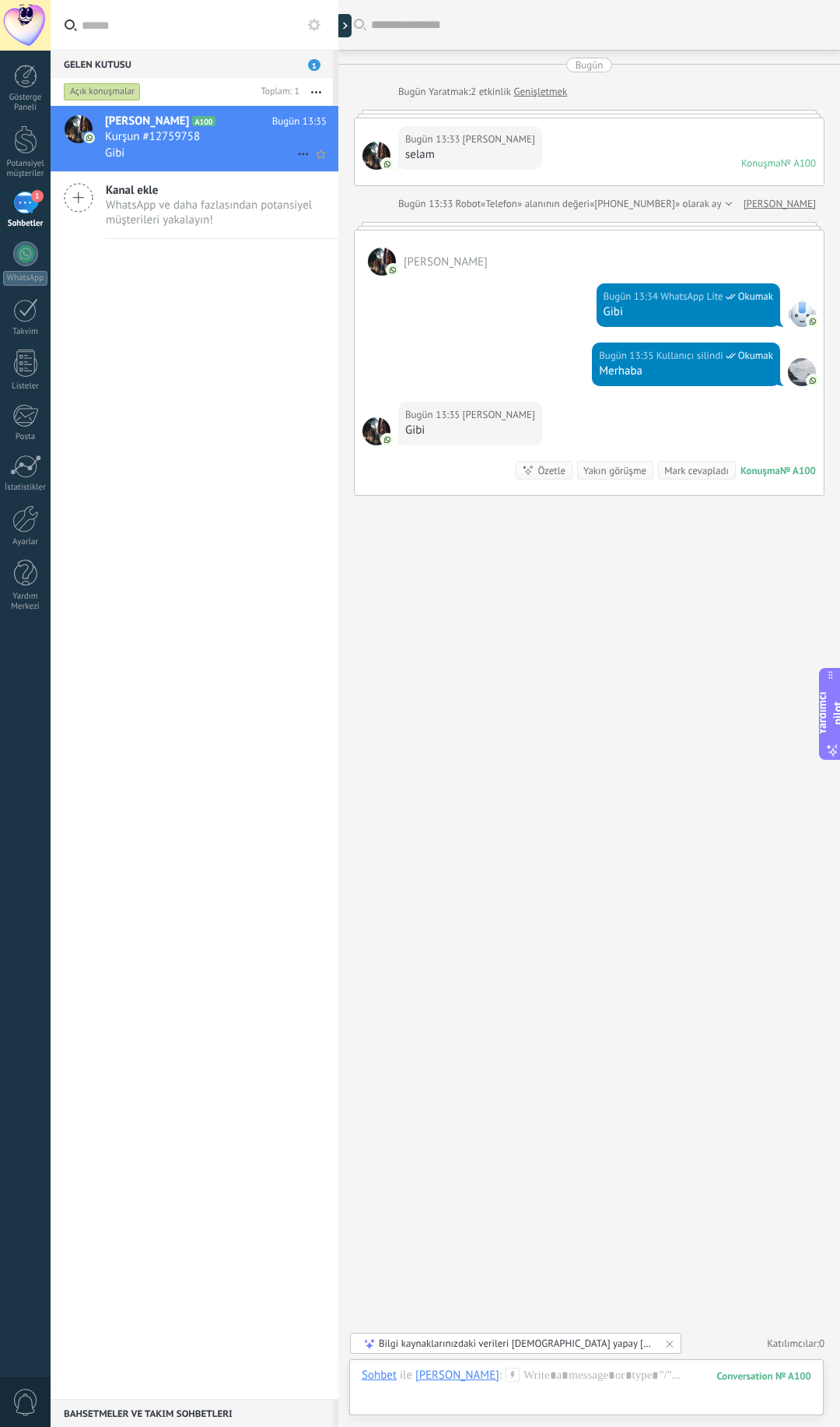
click at [414, 430] on font "Gibi" at bounding box center [415, 430] width 19 height 15
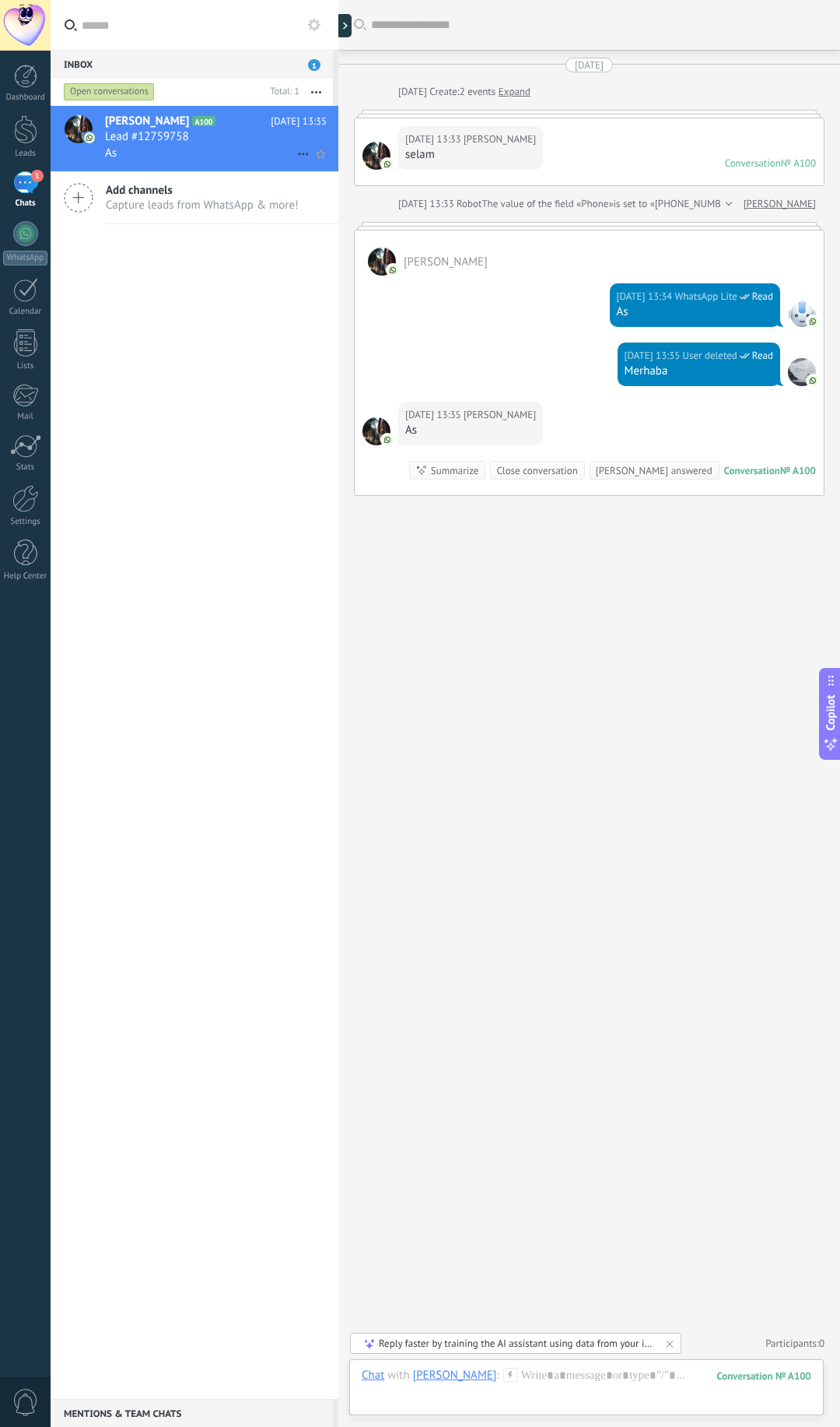
click at [496, 672] on div "Search Load more [DATE] [DATE] Create: 2 events Expand [DATE] 13:33 [PERSON_NAM…" at bounding box center [589, 713] width 502 height 1427
click at [559, 135] on div "[DATE] 13:33 [PERSON_NAME] selam Conversation № A100 Conversation № A100" at bounding box center [589, 152] width 469 height 67
click at [487, 430] on div "As" at bounding box center [471, 431] width 130 height 16
click at [192, 204] on span "Capture leads from WhatsApp & more!" at bounding box center [202, 205] width 193 height 15
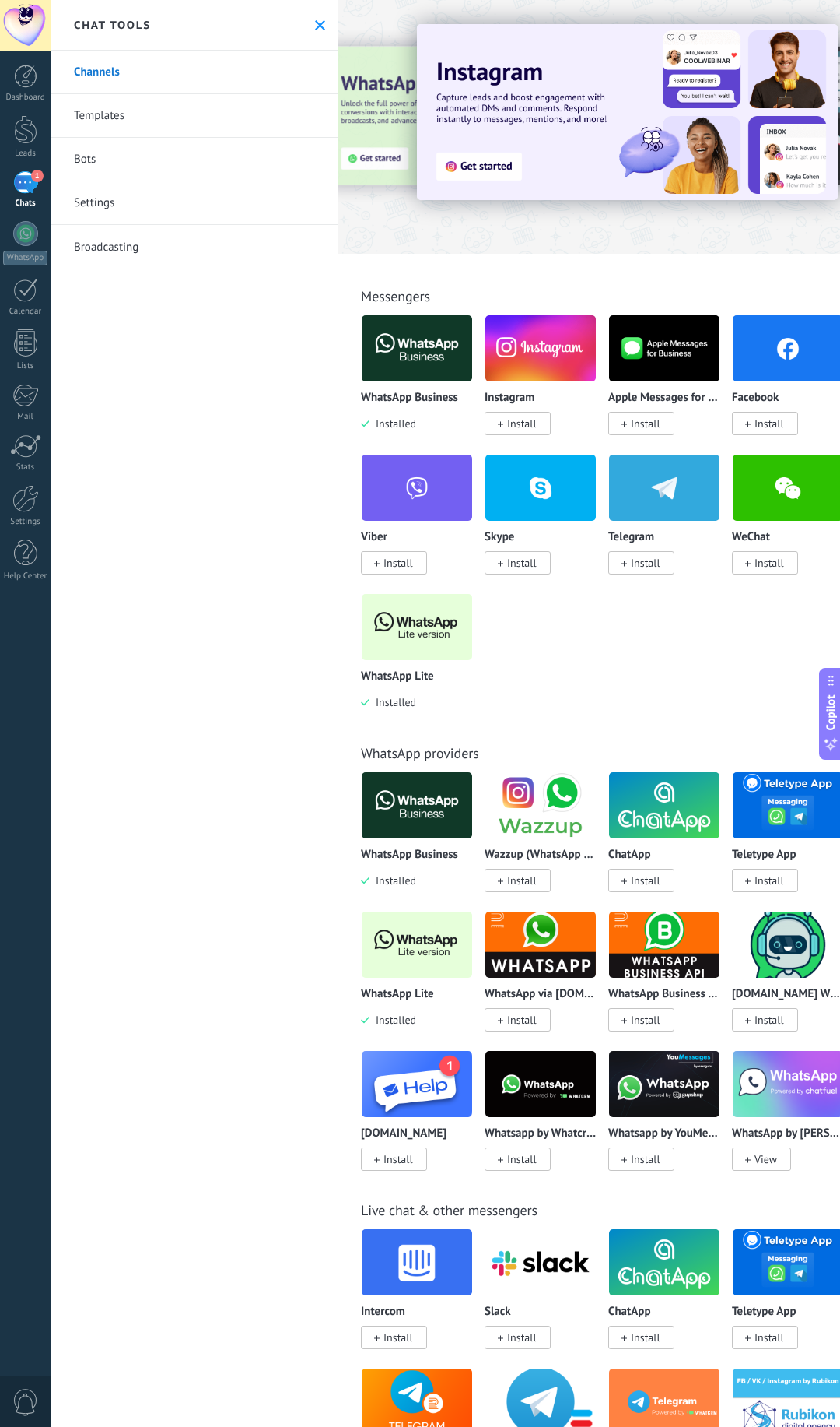
click at [164, 386] on div "Channels Templates Bots Settings Broadcasting" at bounding box center [195, 739] width 288 height 1376
click at [85, 200] on link "Settings" at bounding box center [195, 203] width 288 height 44
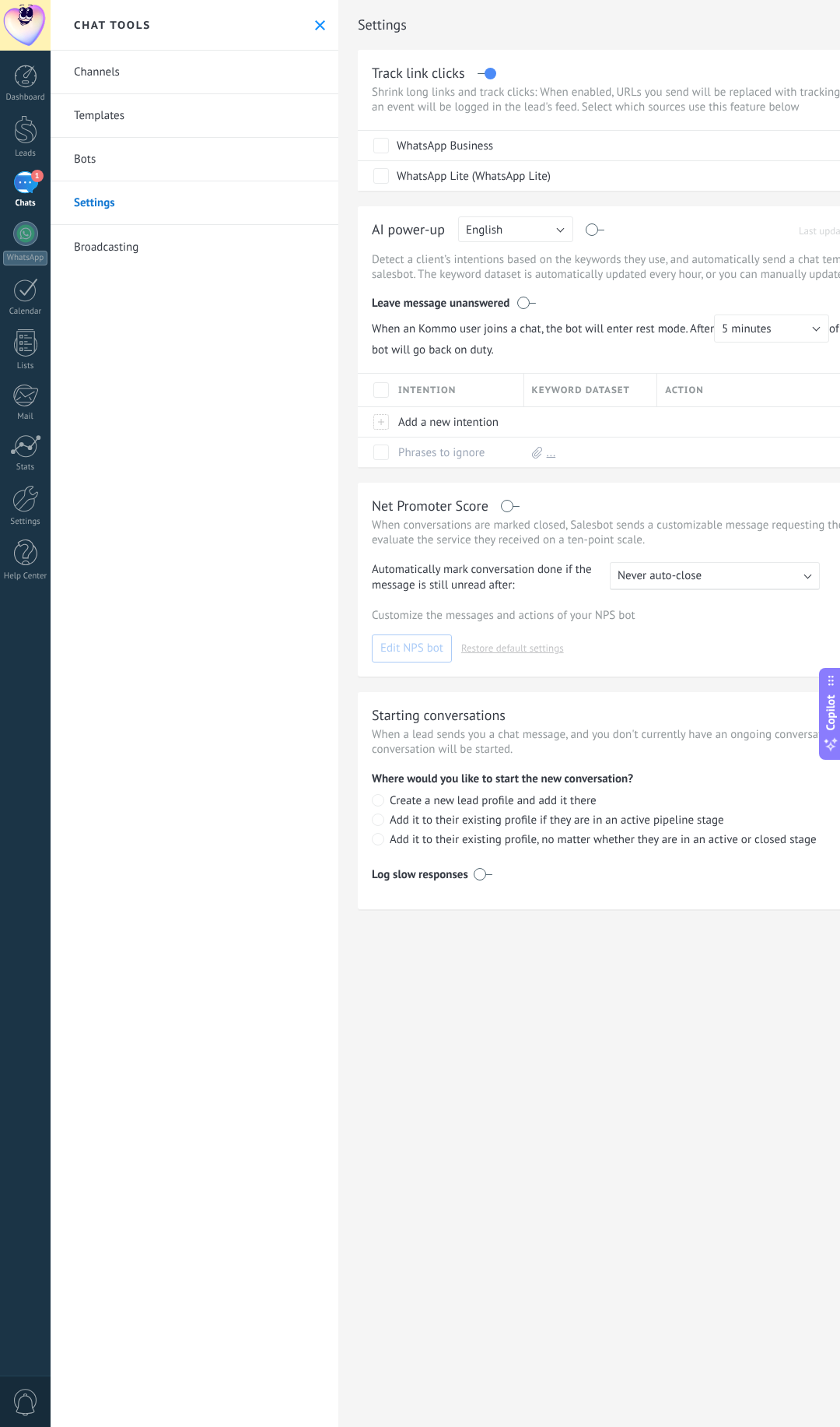
click at [84, 69] on link "Channels" at bounding box center [195, 72] width 288 height 44
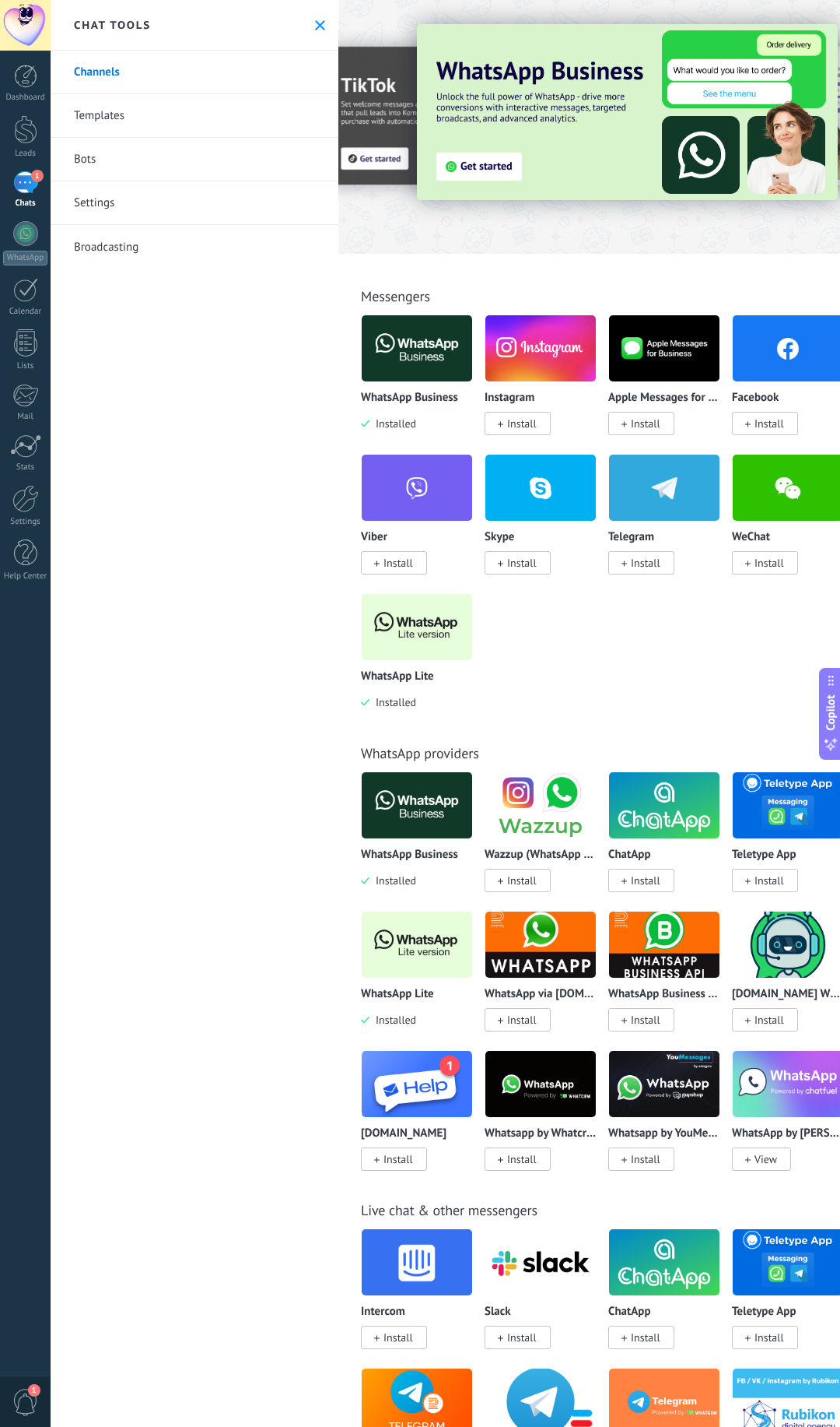
click at [212, 329] on div "Channels Templates Bots Settings Broadcasting" at bounding box center [195, 739] width 288 height 1376
click at [121, 76] on link "Channels" at bounding box center [195, 72] width 288 height 44
click at [21, 73] on div at bounding box center [25, 76] width 23 height 23
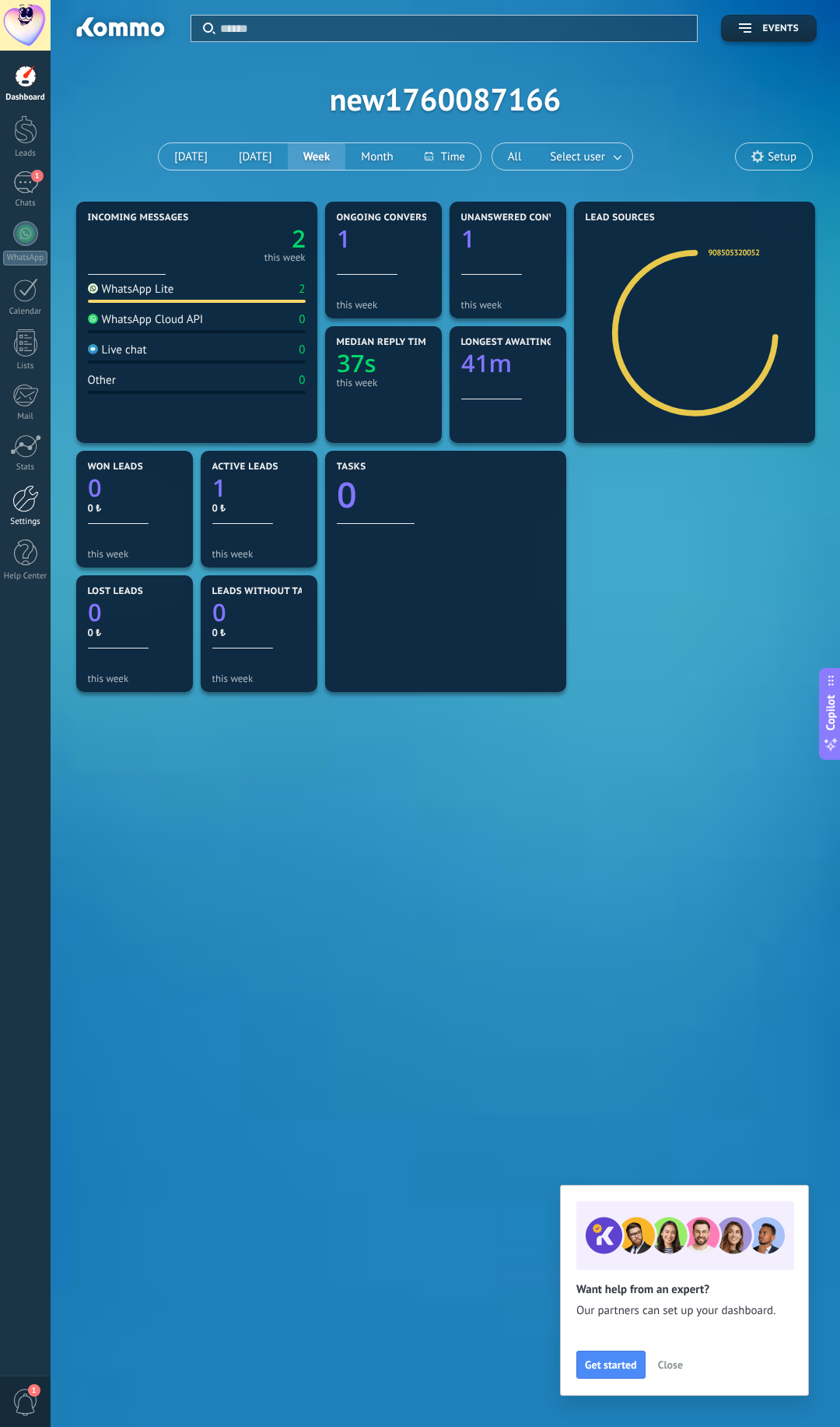
click at [21, 504] on div at bounding box center [25, 498] width 26 height 27
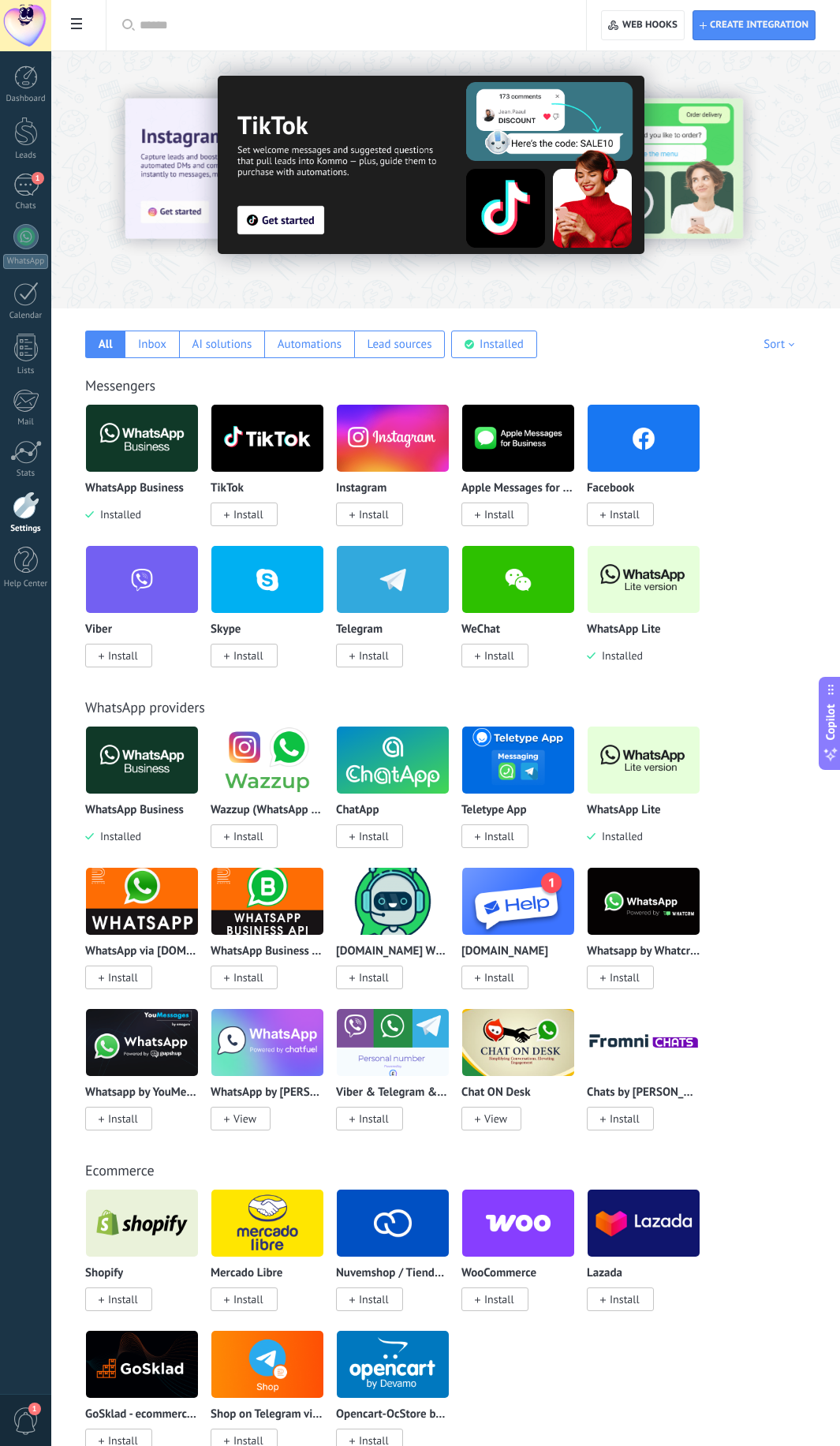
click at [76, 31] on span at bounding box center [76, 26] width 27 height 31
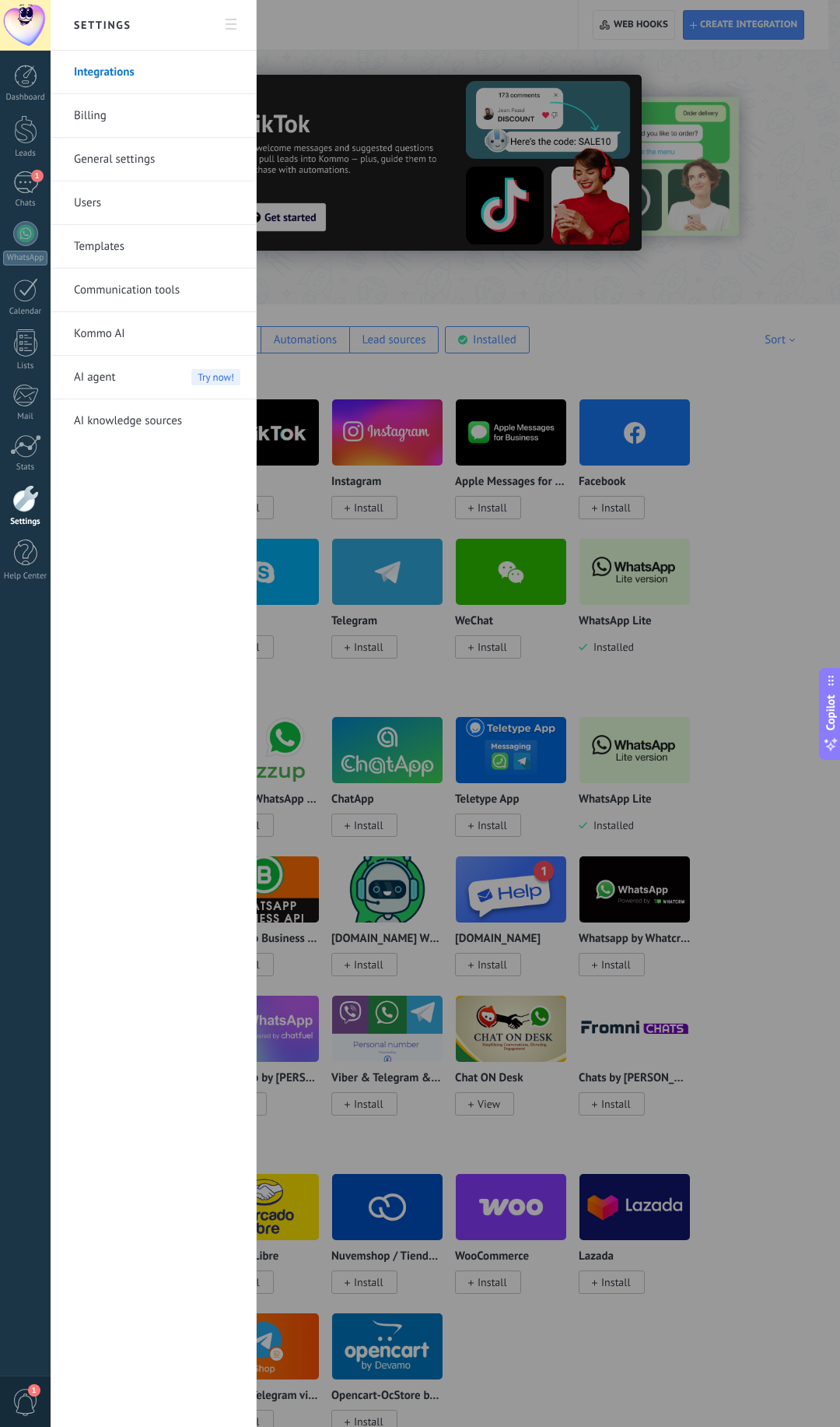
click at [118, 162] on link "General settings" at bounding box center [157, 159] width 166 height 44
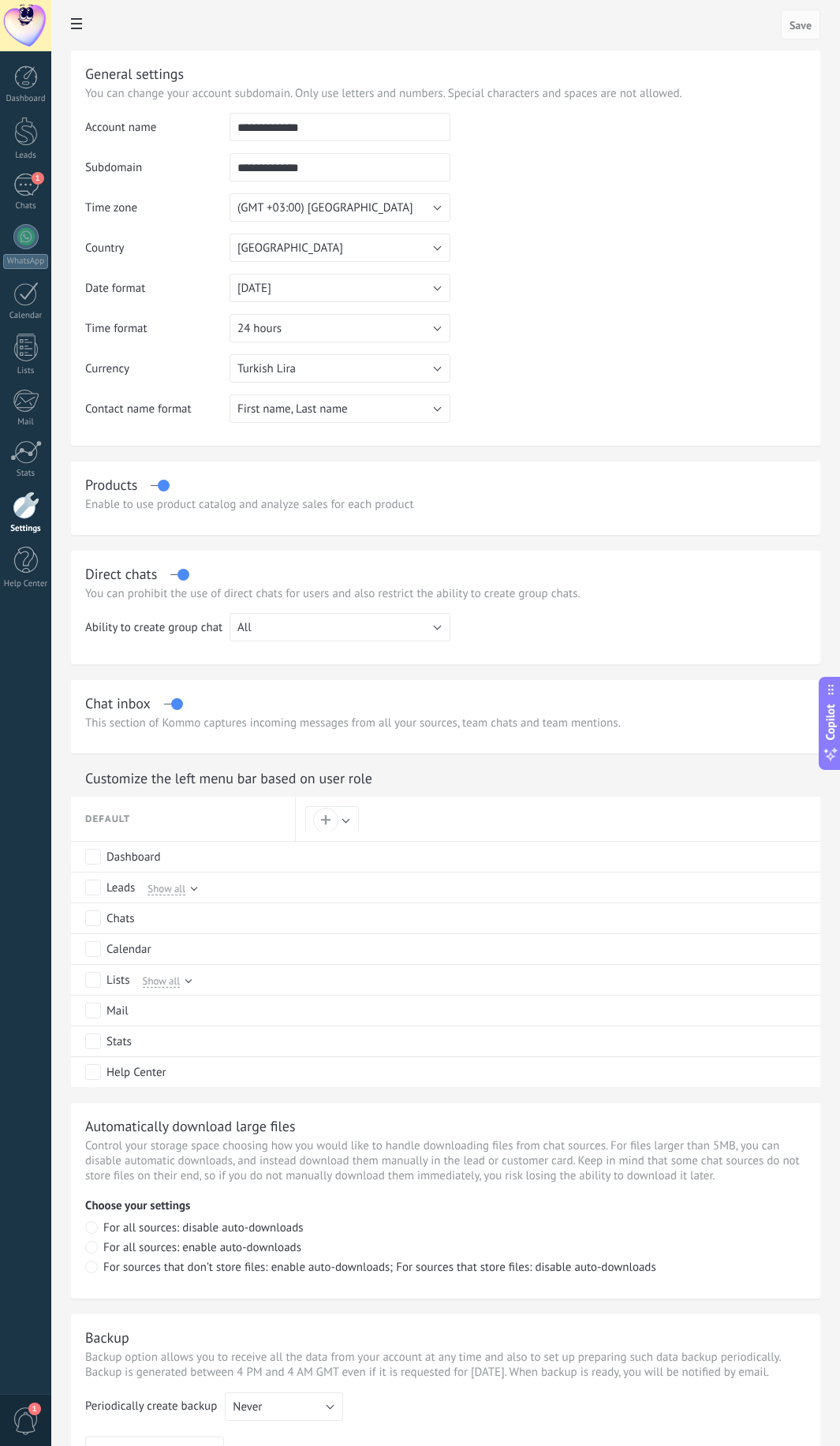
click at [365, 127] on input "**********" at bounding box center [340, 127] width 221 height 28
type input "********"
click at [794, 19] on span "Save" at bounding box center [800, 25] width 22 height 11
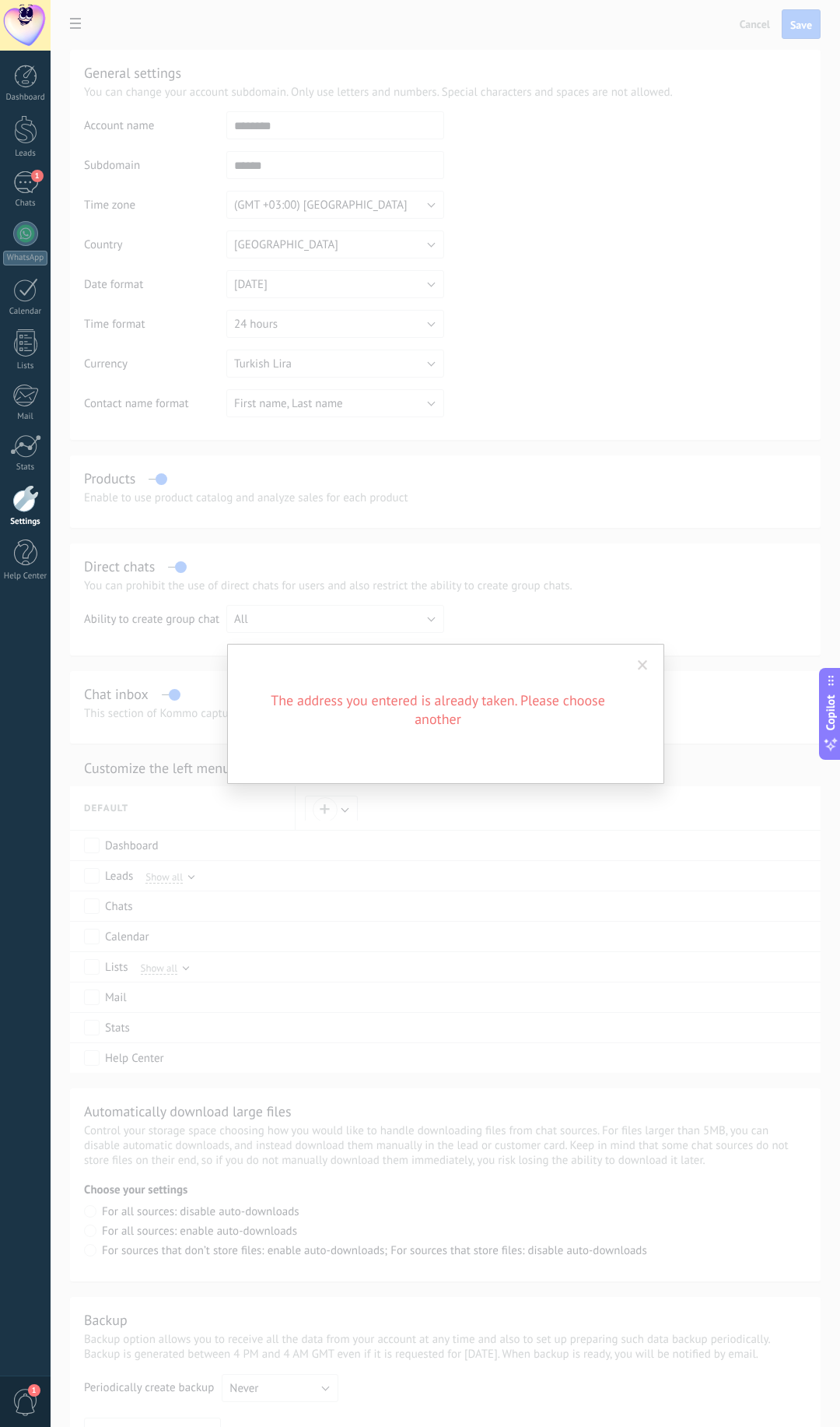
click at [504, 707] on h2 "The address you entered is already taken. Please choose another" at bounding box center [438, 710] width 374 height 37
copy h2 "The address you entered is already taken. Please choose another"
click at [648, 662] on span at bounding box center [643, 665] width 10 height 11
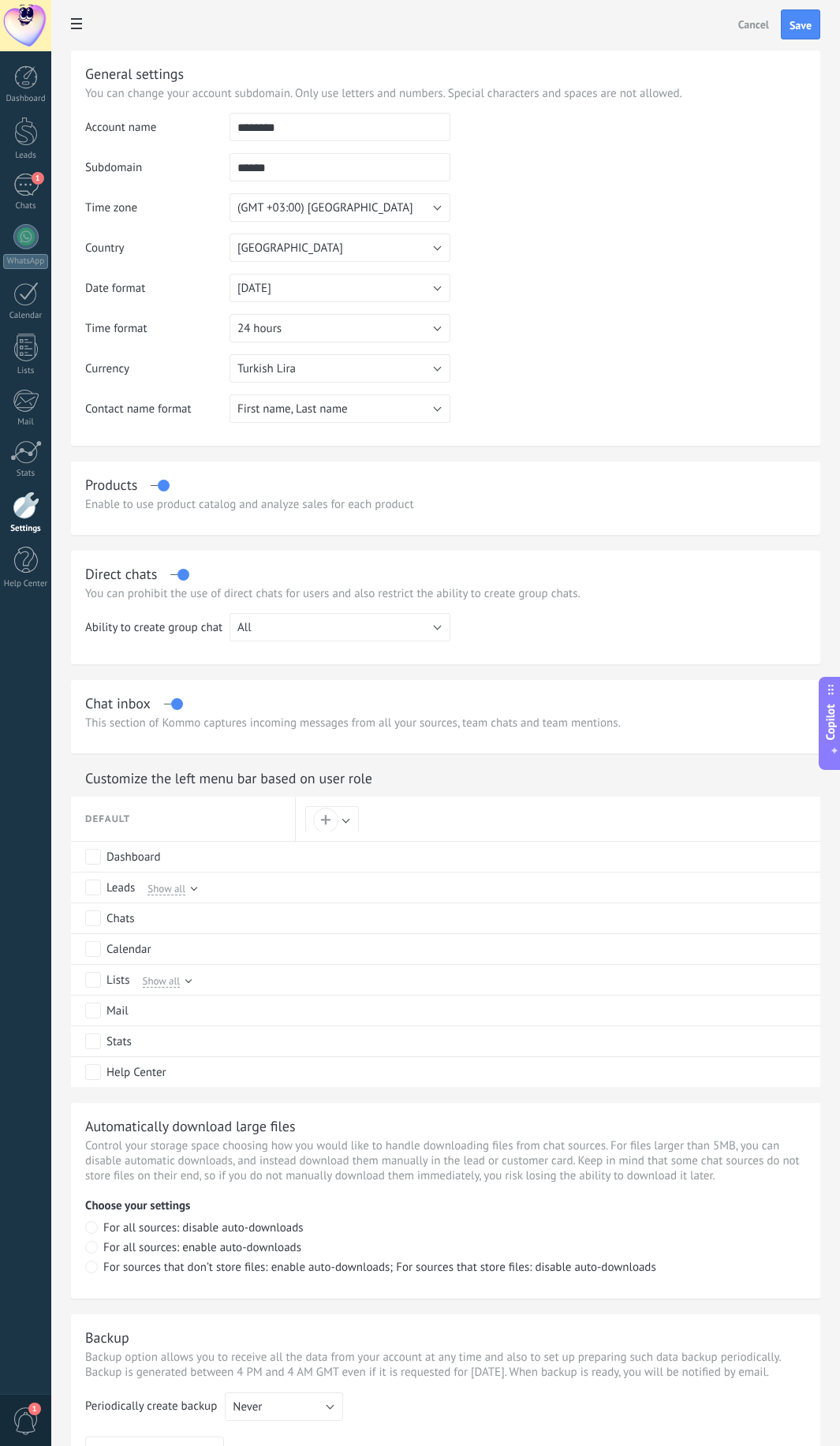
click at [311, 170] on input "******" at bounding box center [340, 167] width 221 height 28
type input "********"
click at [501, 190] on td at bounding box center [628, 194] width 356 height 161
click at [802, 31] on span "Save" at bounding box center [800, 25] width 22 height 11
